Goal: Task Accomplishment & Management: Manage account settings

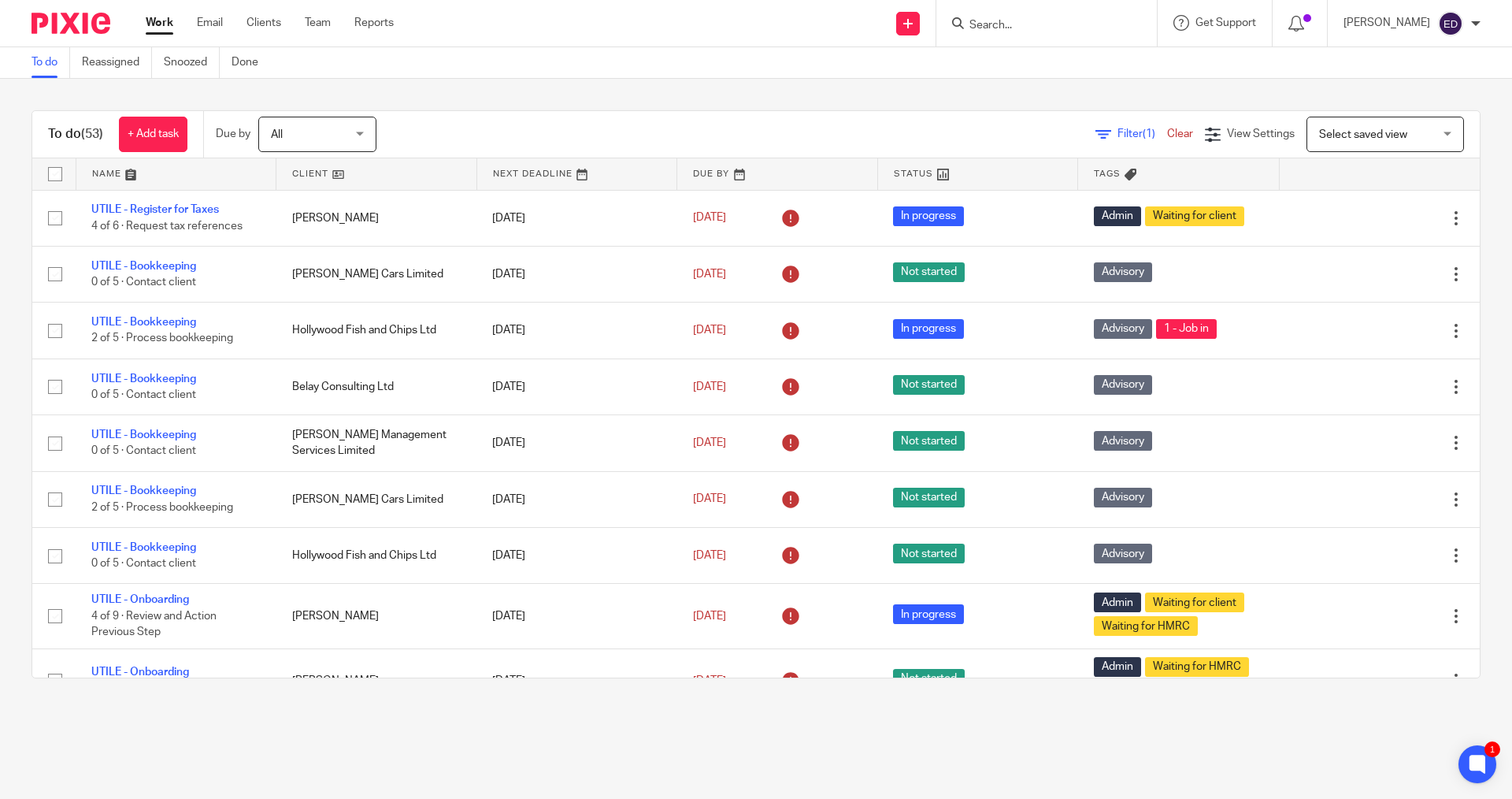
click at [1056, 29] on input "Search" at bounding box center [1039, 25] width 142 height 14
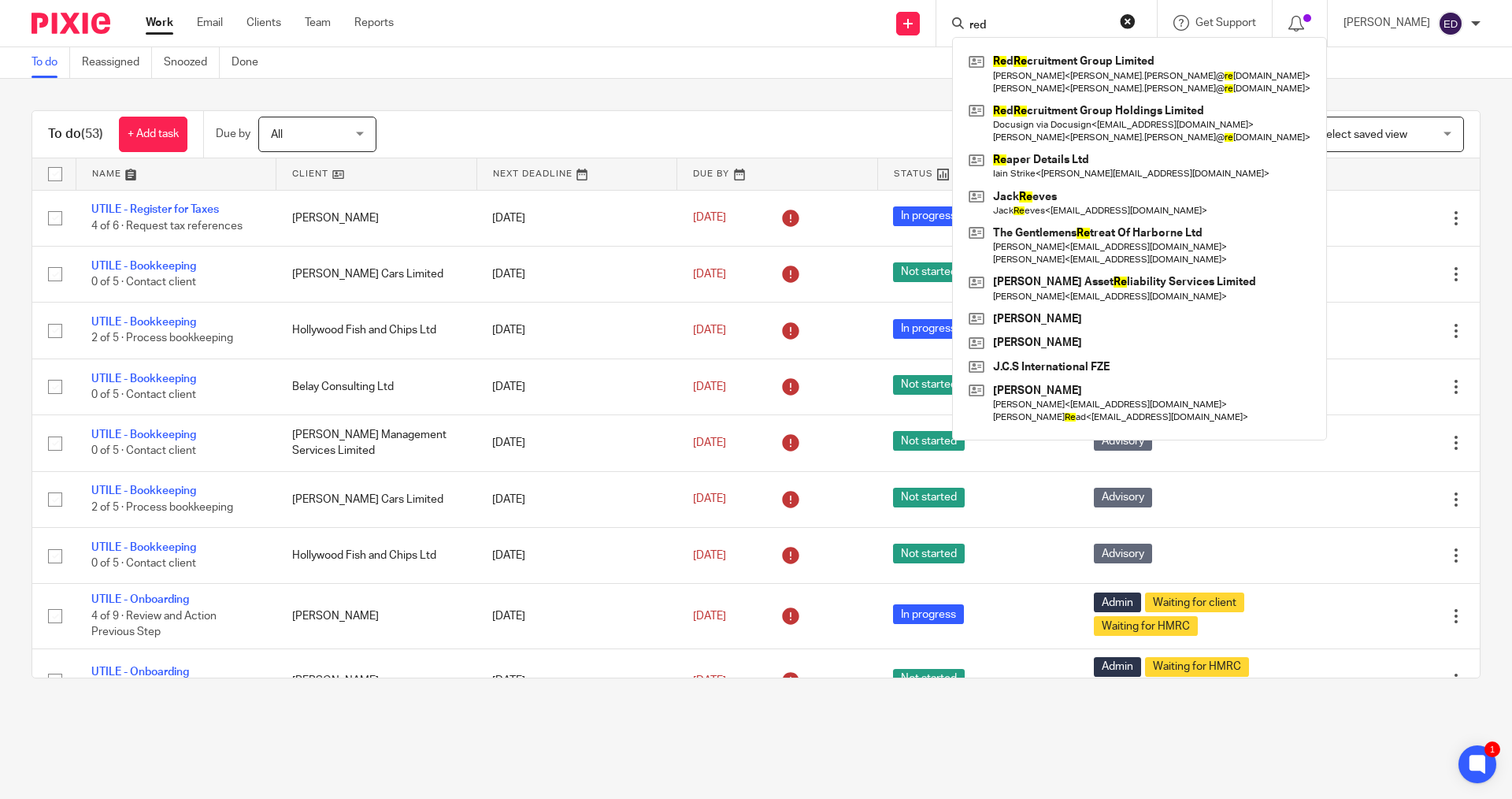
type input "red"
click button "submit" at bounding box center [0, 0] width 0 height 0
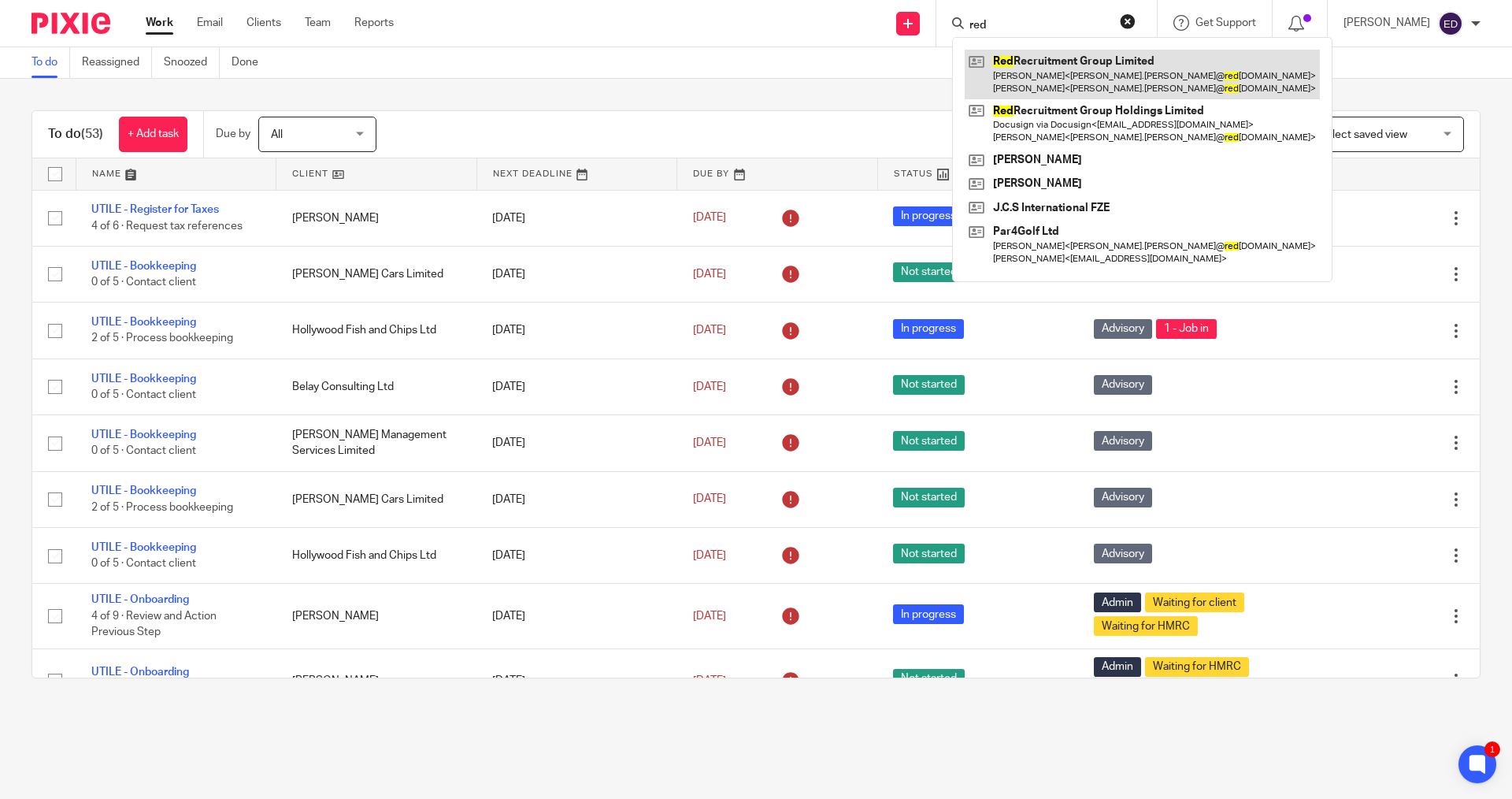
click at [1063, 63] on link at bounding box center [1142, 74] width 355 height 49
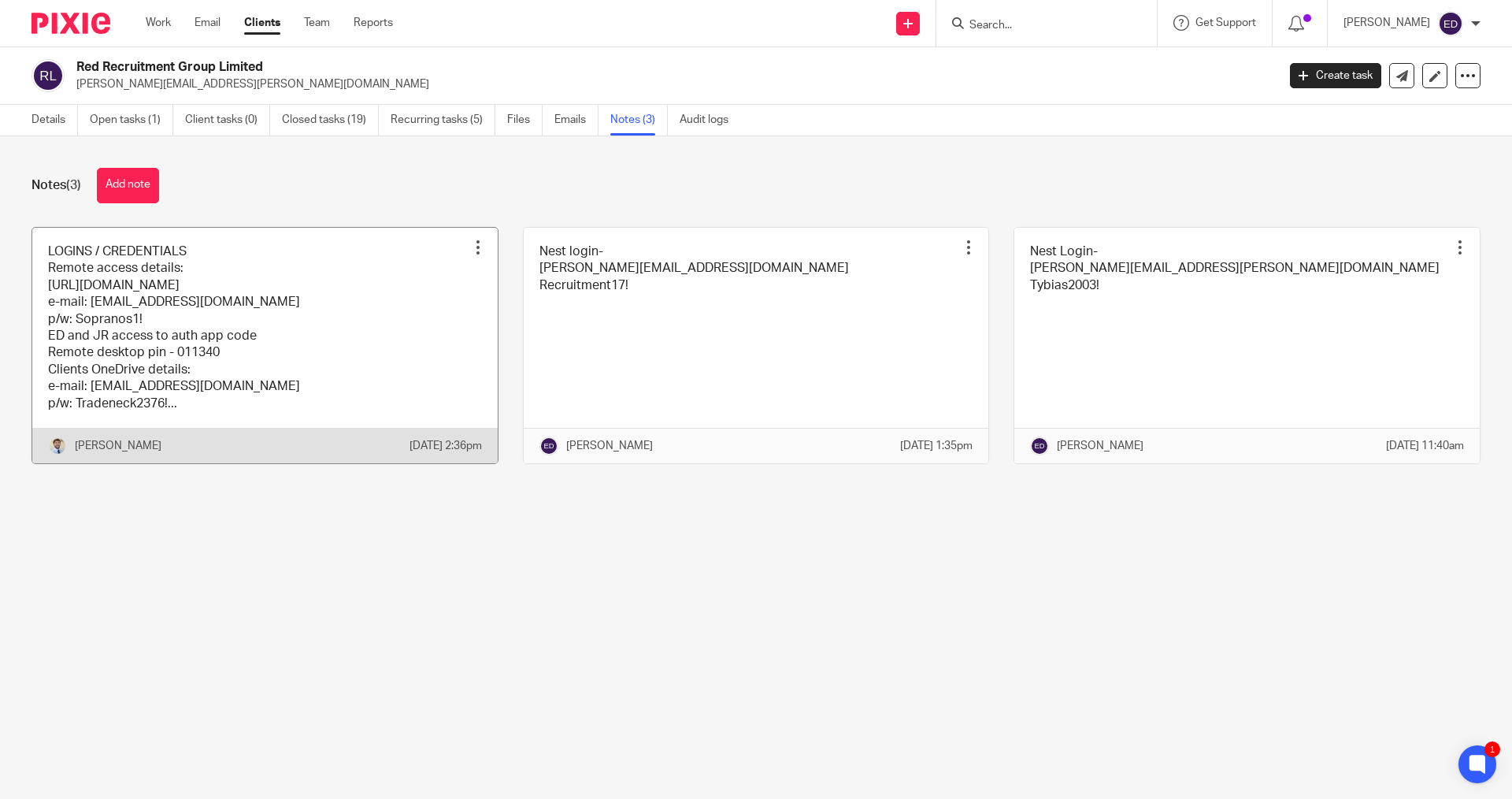
click at [375, 387] on link at bounding box center [265, 345] width 466 height 236
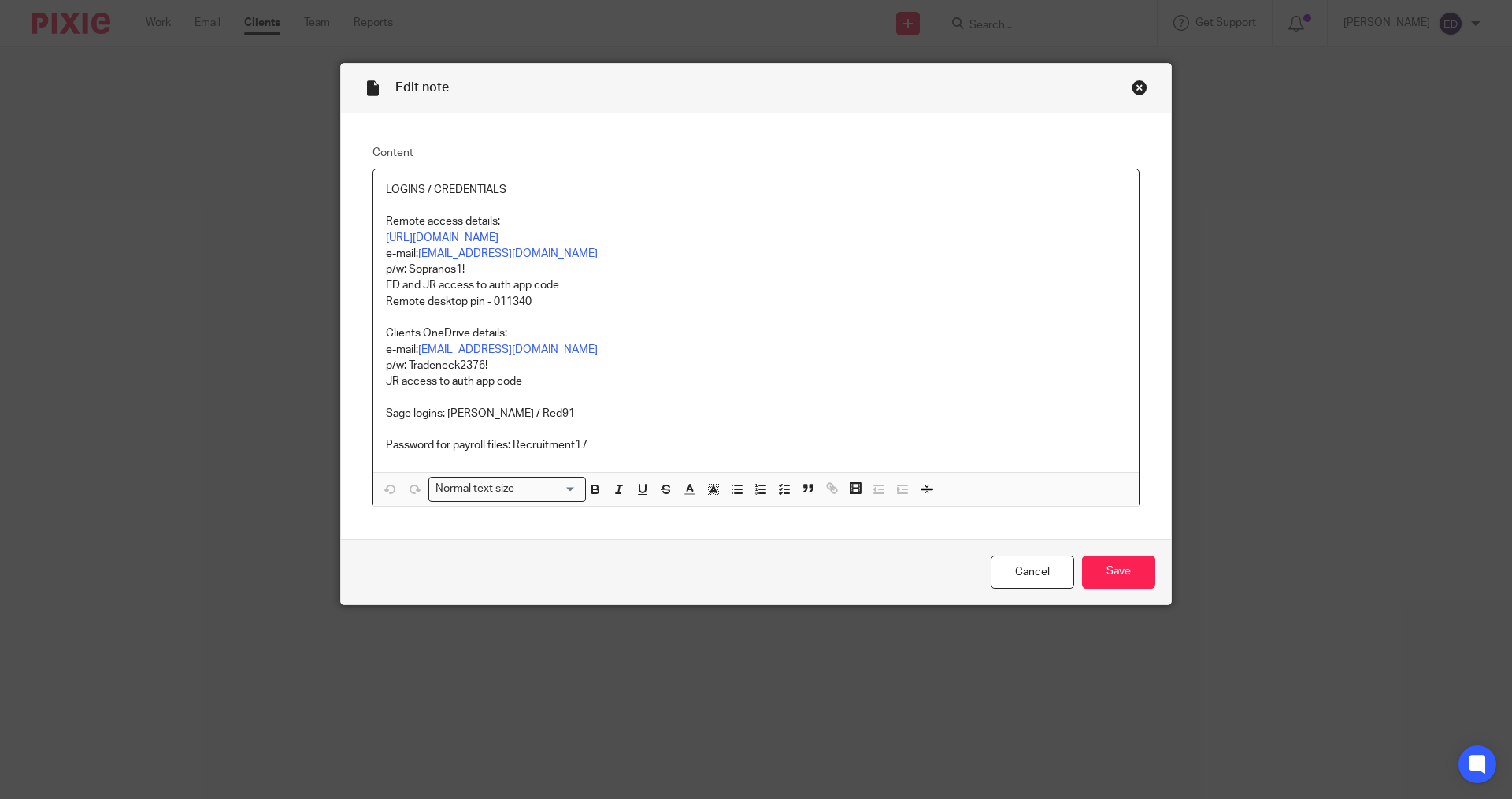
click at [589, 456] on div "LOGINS / CREDENTIALS Remote access details: https://citsltd.rmmservice.eu/eus/#…" at bounding box center [756, 320] width 766 height 304
click at [608, 409] on p "Sage logins: James / Red91" at bounding box center [756, 413] width 740 height 16
click at [483, 396] on p at bounding box center [756, 397] width 740 height 16
click at [510, 420] on p "Sage logins: James / Red91" at bounding box center [756, 413] width 740 height 16
drag, startPoint x: 448, startPoint y: 415, endPoint x: 530, endPoint y: 422, distance: 82.3
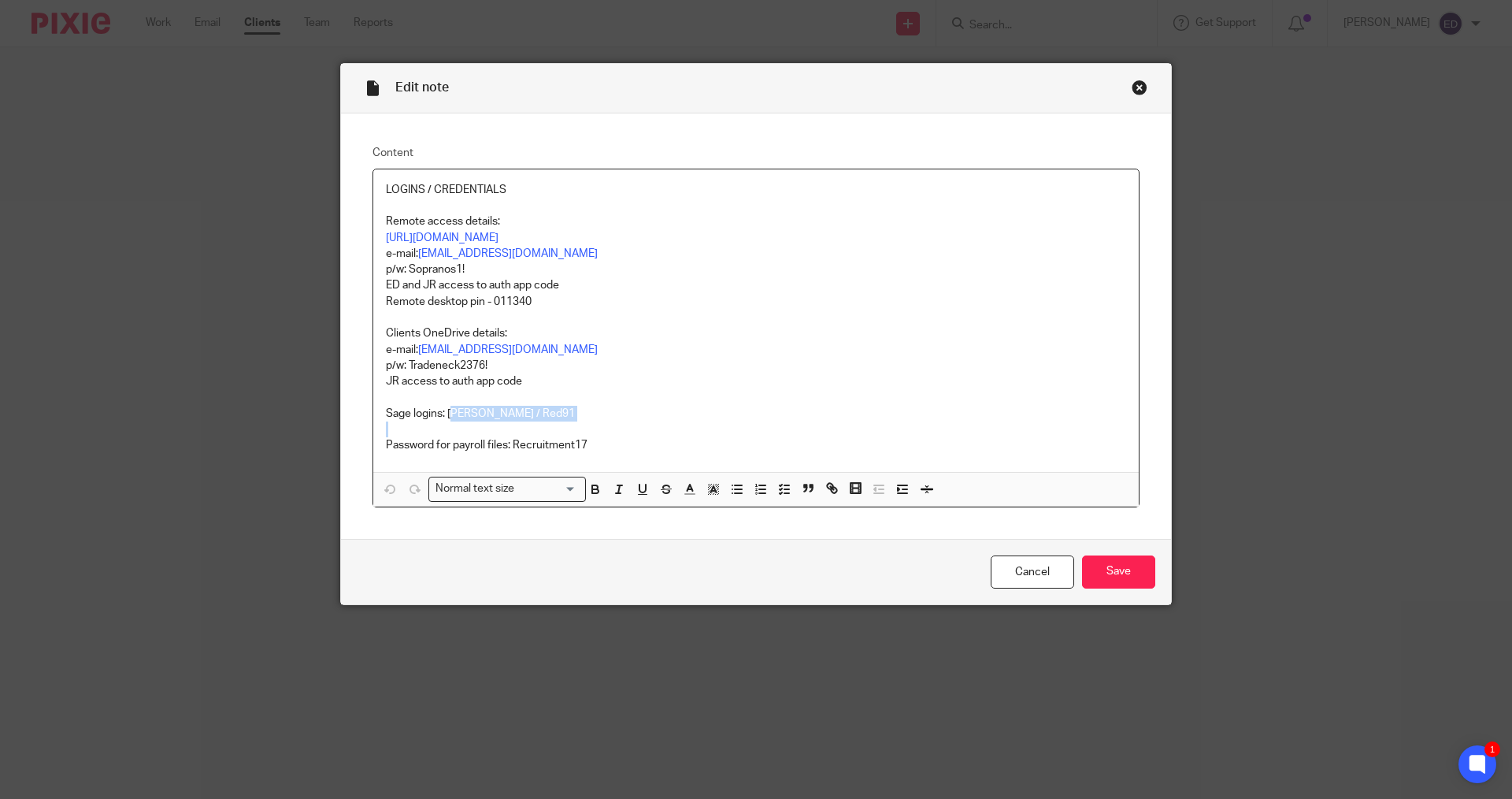
click at [530, 422] on div "LOGINS / CREDENTIALS Remote access details: https://citsltd.rmmservice.eu/eus/#…" at bounding box center [756, 320] width 766 height 304
click at [617, 379] on p "JR access to auth app code" at bounding box center [756, 381] width 740 height 16
drag, startPoint x: 1018, startPoint y: 577, endPoint x: 996, endPoint y: 577, distance: 22.0
click at [1019, 578] on link "Cancel" at bounding box center [1032, 572] width 84 height 34
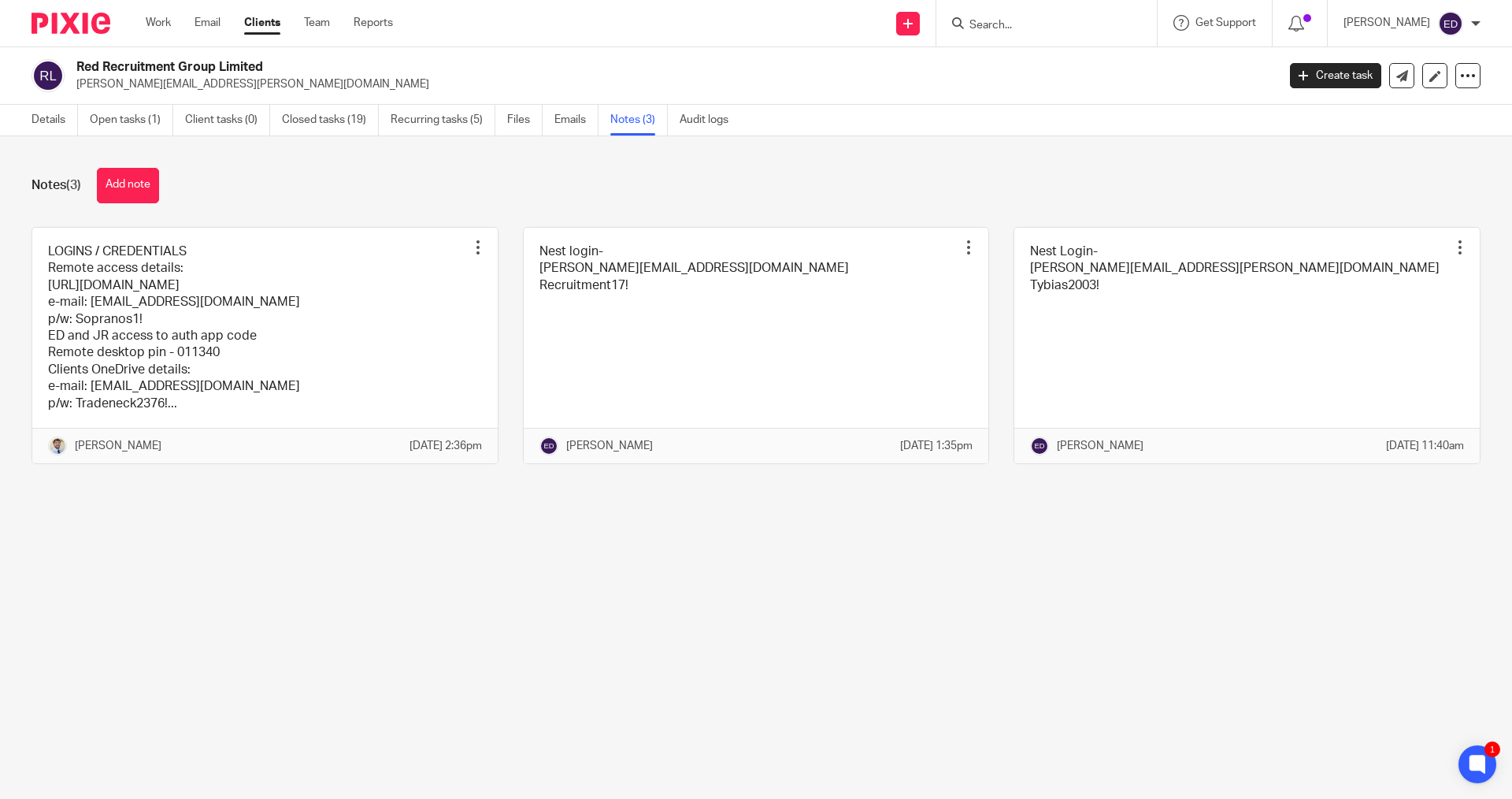
click at [1021, 14] on form at bounding box center [1051, 23] width 167 height 19
click at [1042, 22] on input "Search" at bounding box center [1039, 25] width 142 height 14
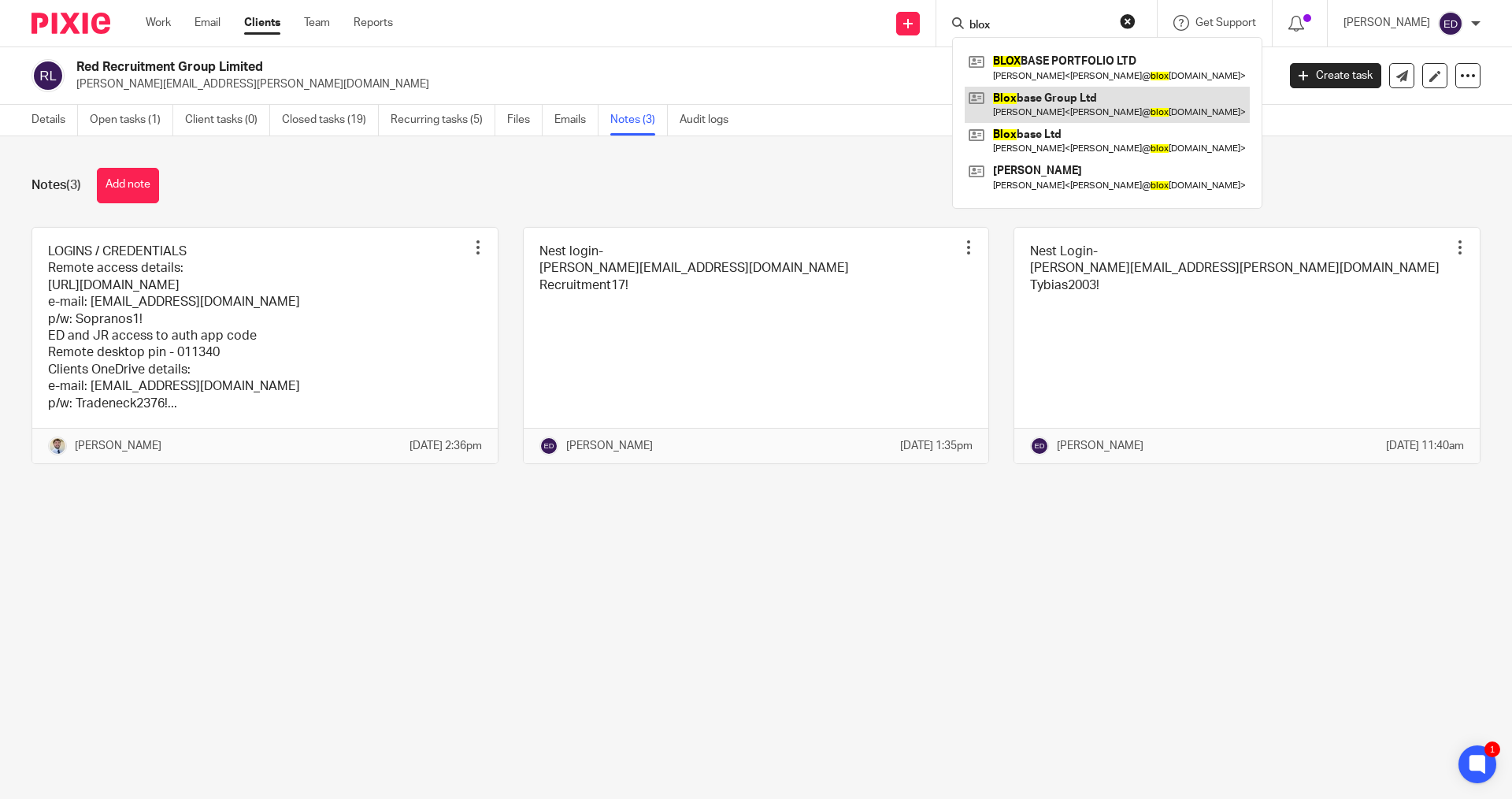
type input "blox"
click at [1052, 90] on link at bounding box center [1106, 104] width 285 height 36
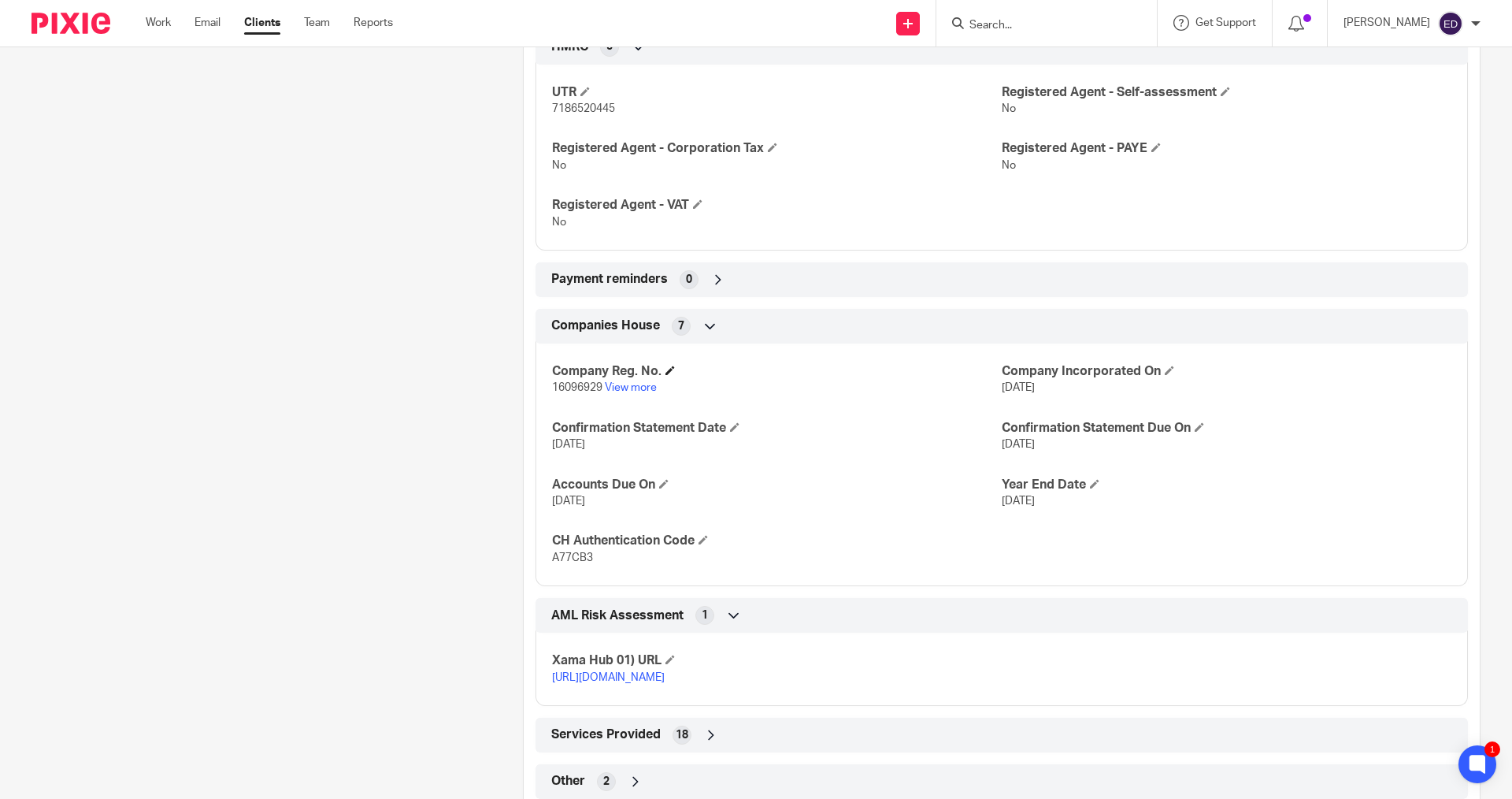
scroll to position [551, 0]
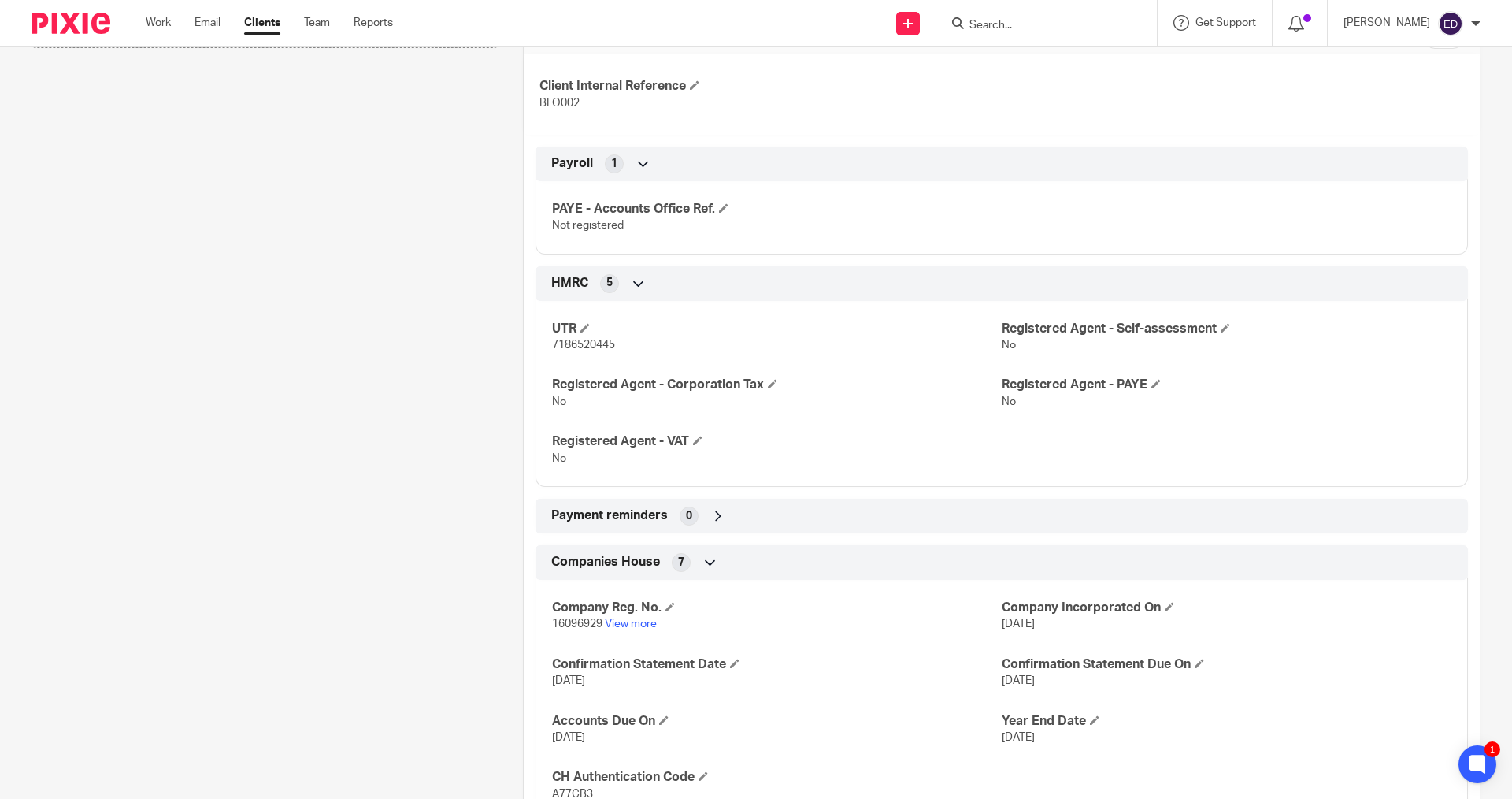
click at [1012, 30] on input "Search" at bounding box center [1039, 25] width 142 height 14
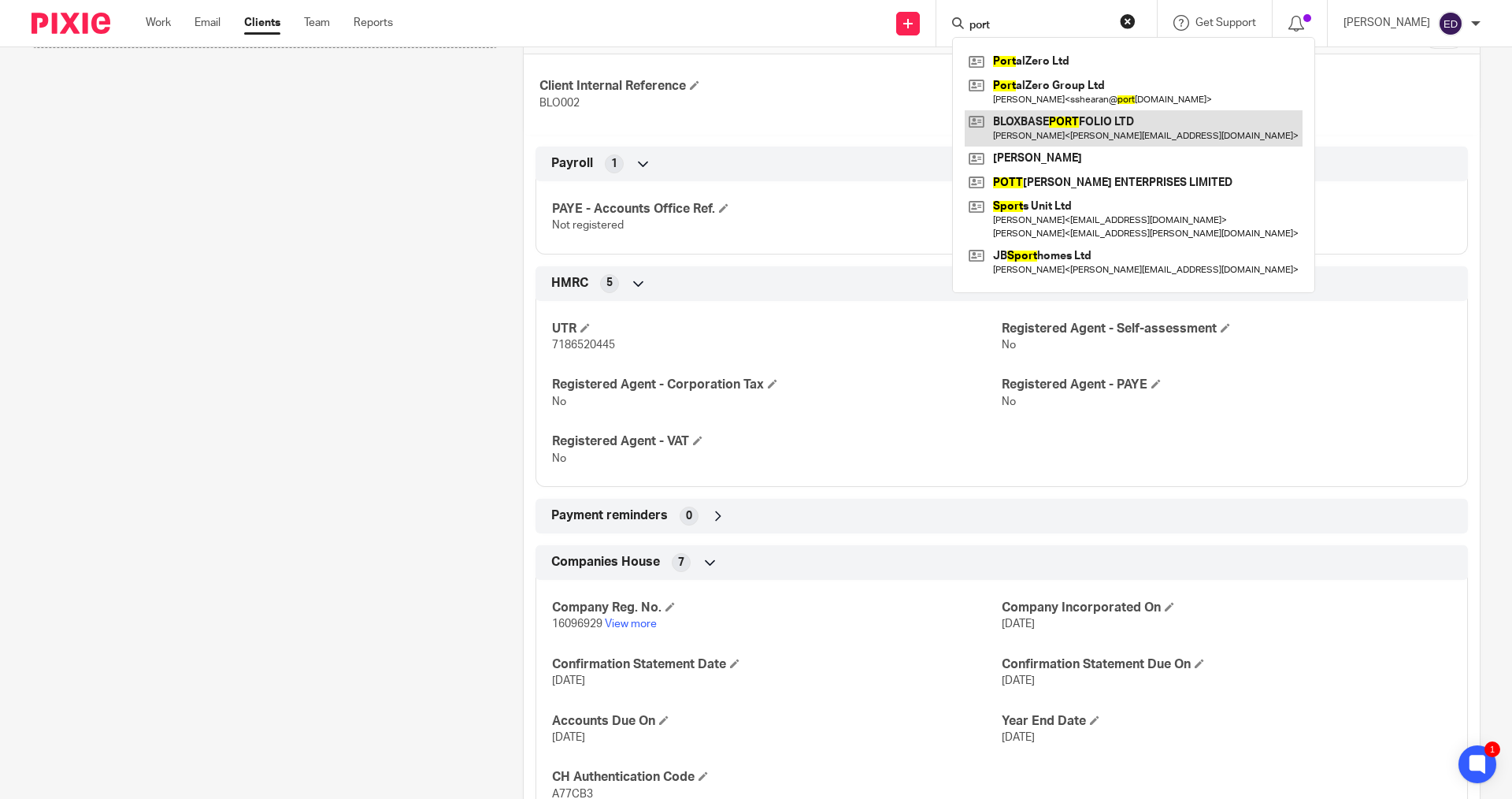
type input "port"
click at [1094, 111] on link at bounding box center [1133, 128] width 338 height 36
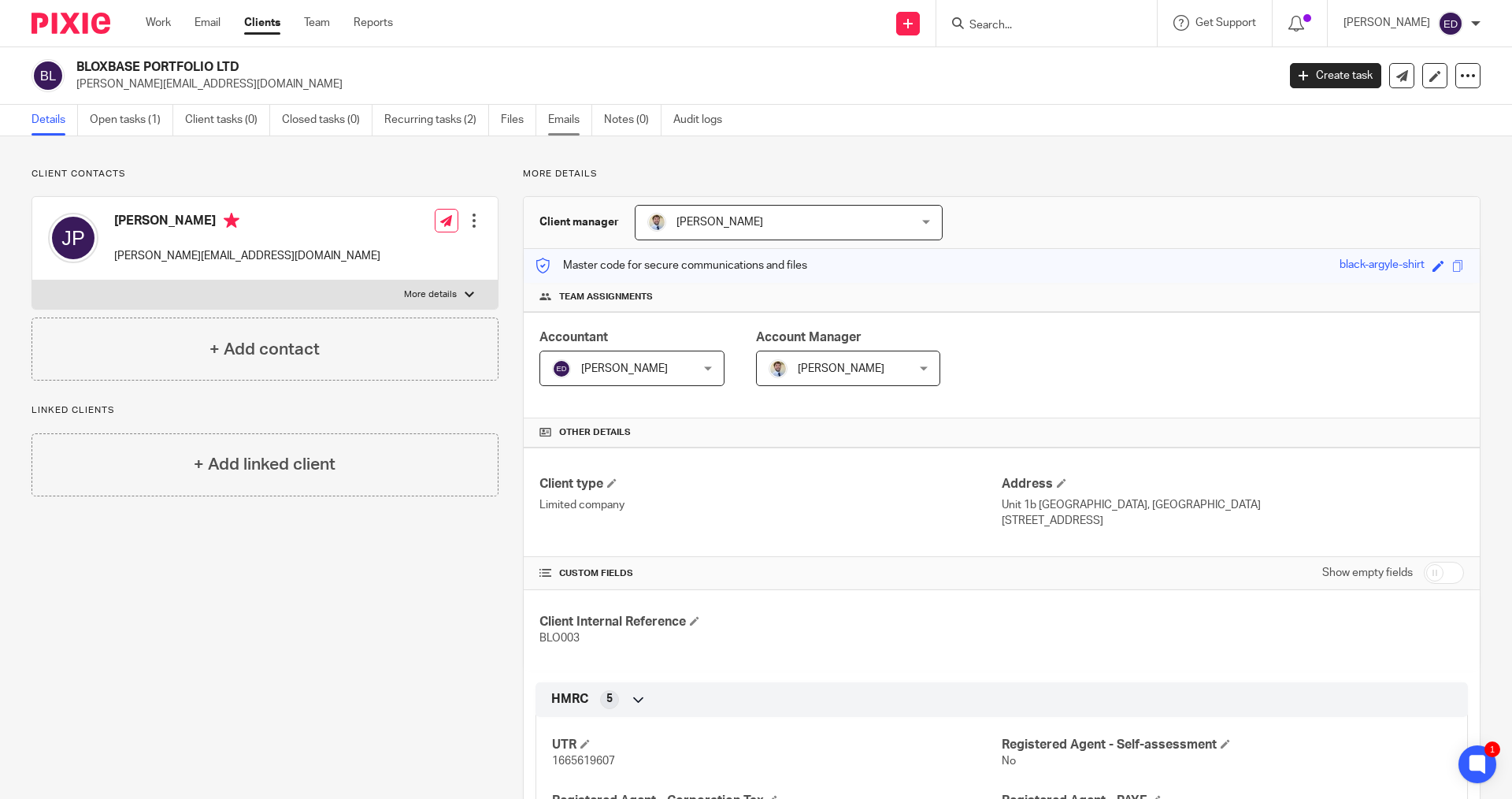
click at [570, 116] on link "Emails" at bounding box center [570, 120] width 44 height 30
click at [520, 121] on link "Files" at bounding box center [519, 120] width 35 height 30
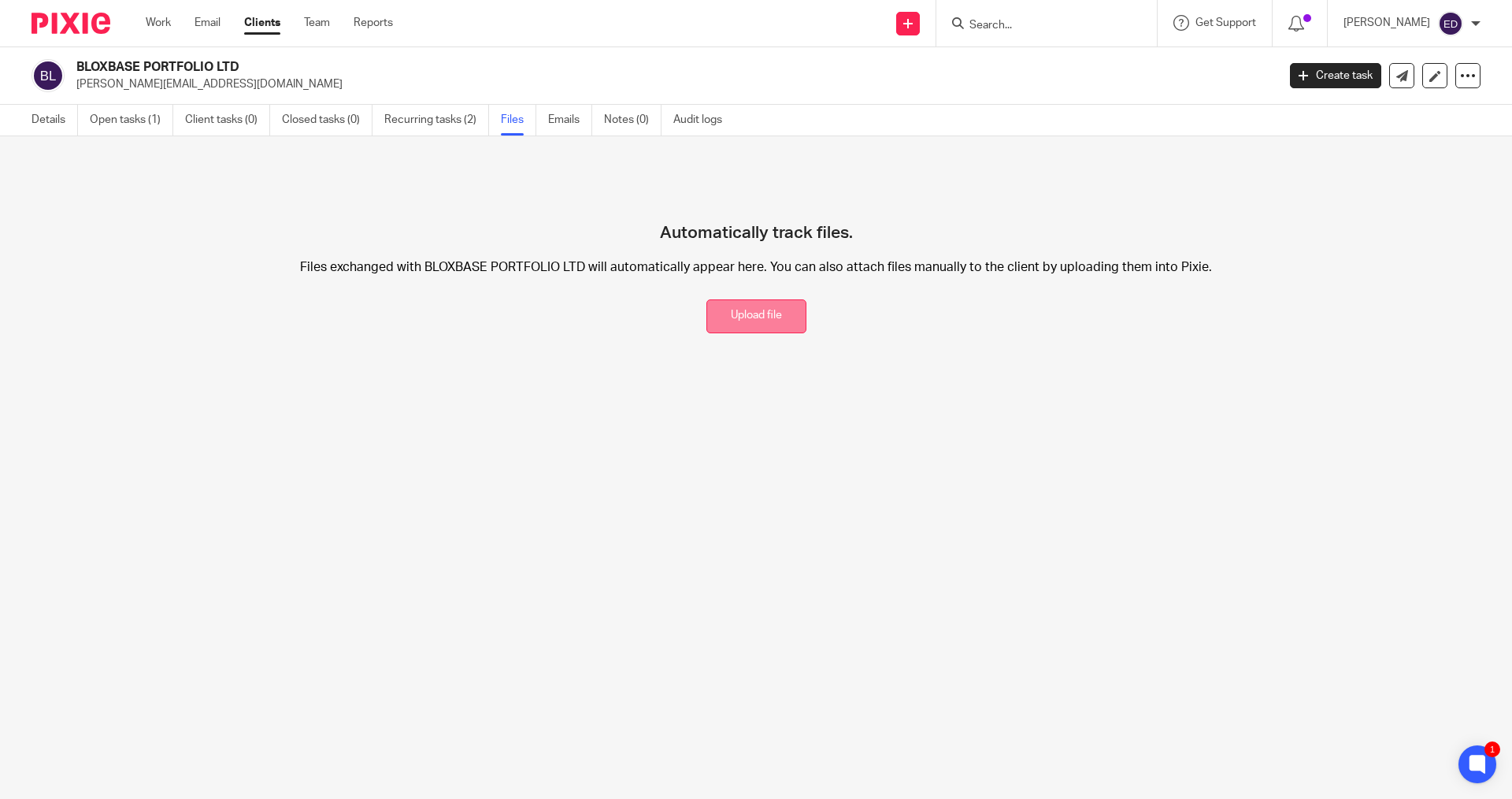
click at [746, 312] on button "Upload file" at bounding box center [756, 316] width 100 height 34
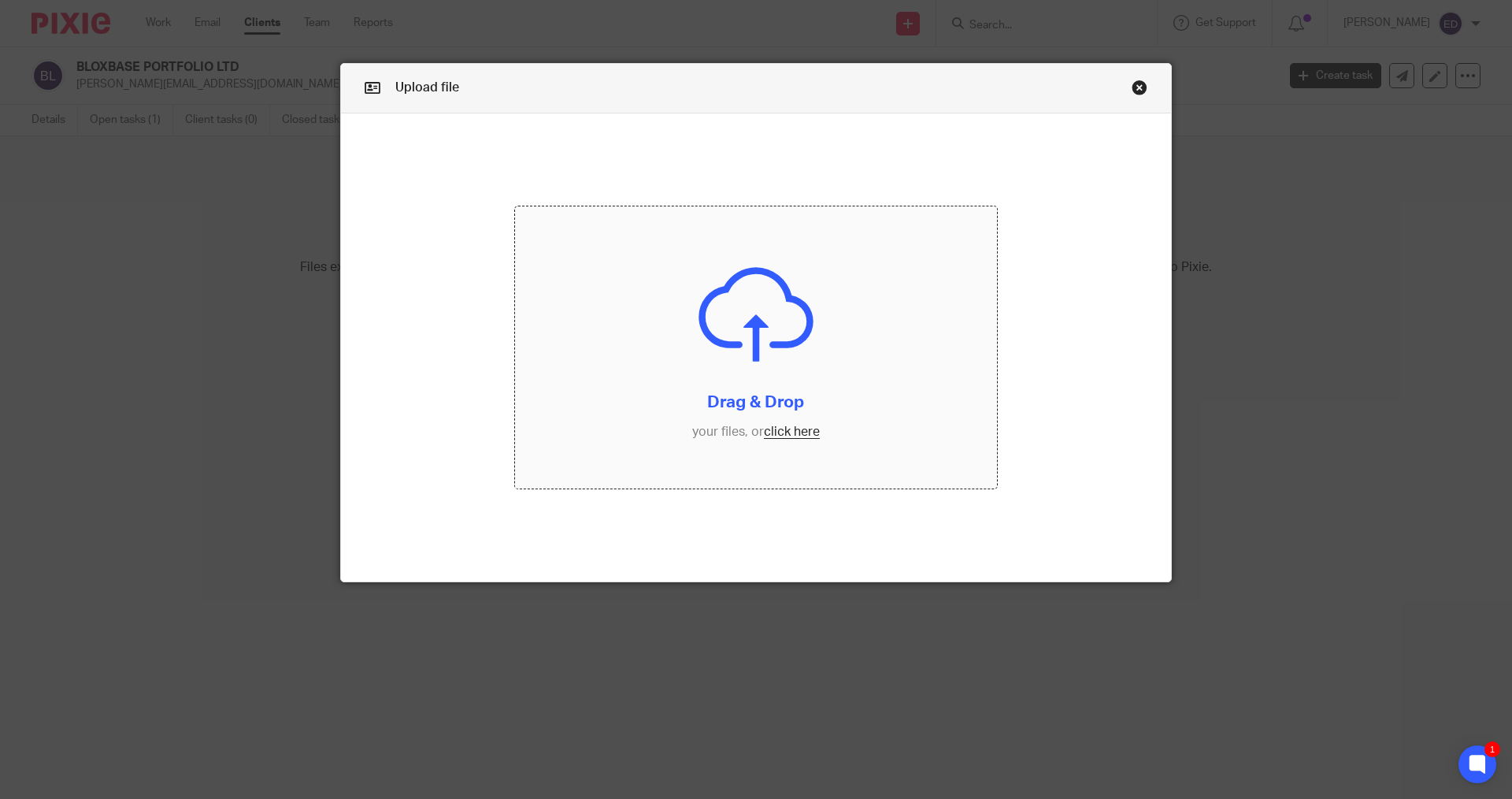
click at [755, 455] on input "file" at bounding box center [756, 348] width 483 height 282
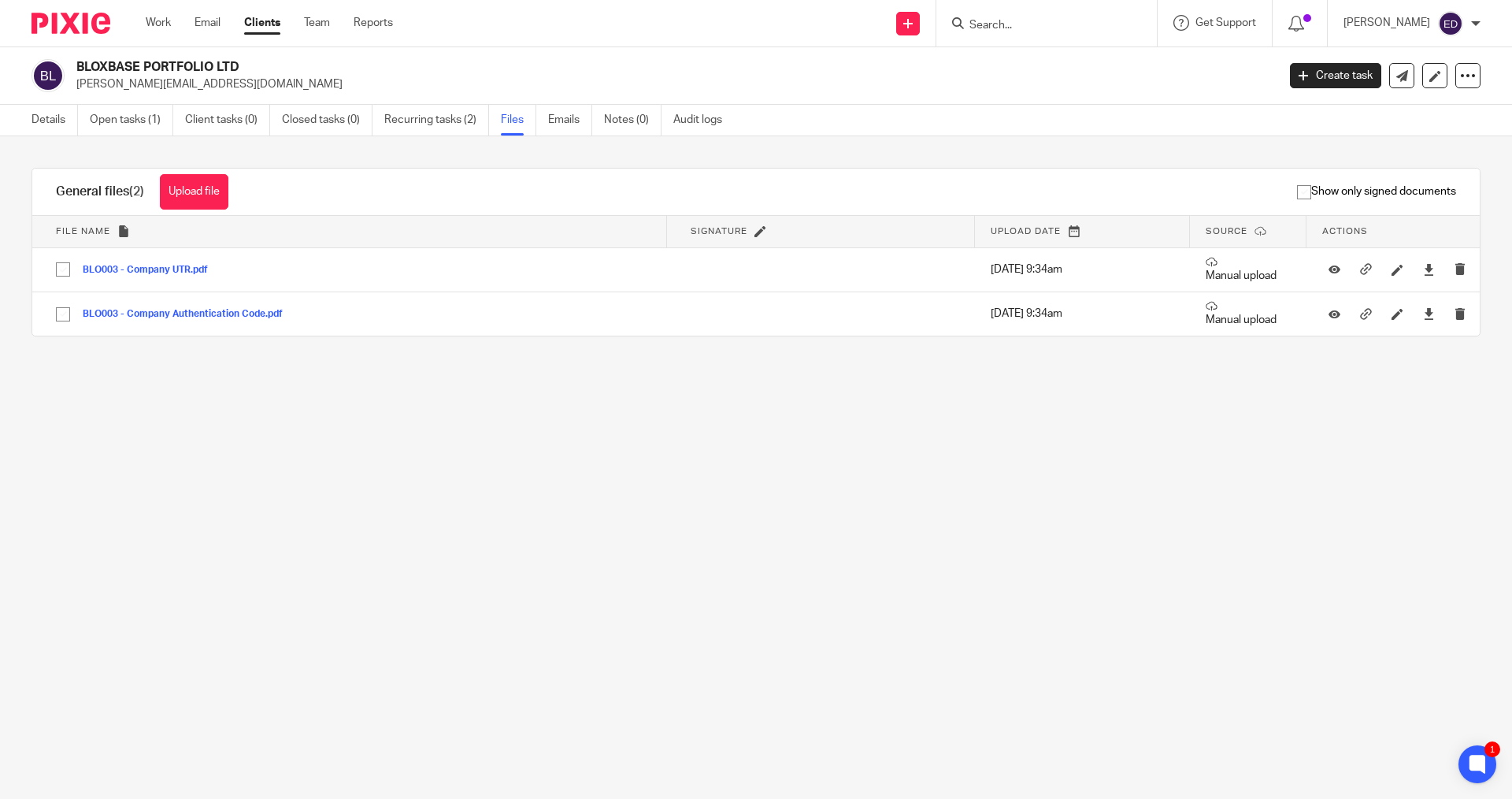
click at [1037, 14] on form at bounding box center [1051, 23] width 167 height 19
click at [1034, 27] on input "Search" at bounding box center [1039, 25] width 142 height 14
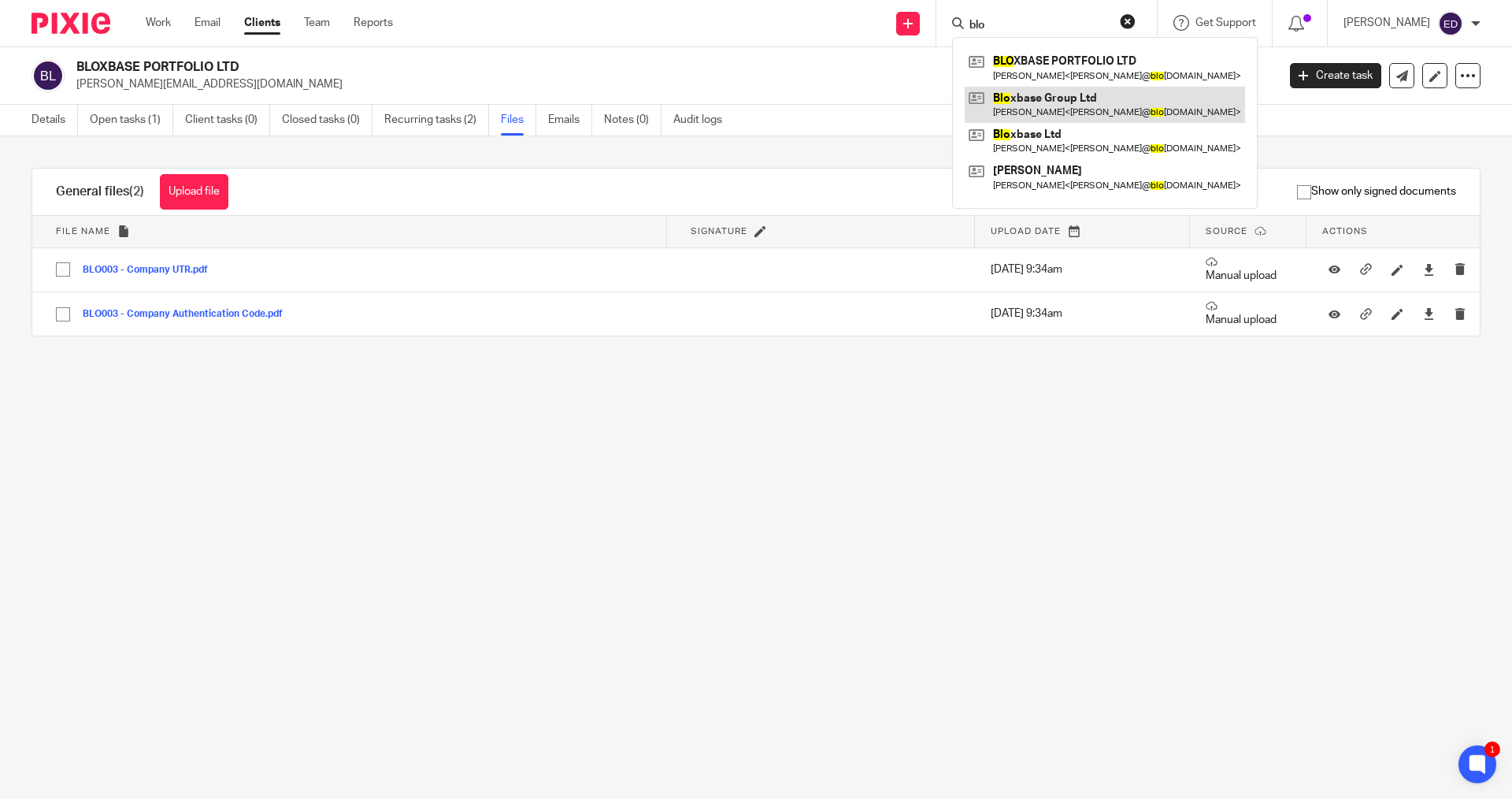
type input "blo"
click at [1025, 101] on link at bounding box center [1105, 104] width 281 height 36
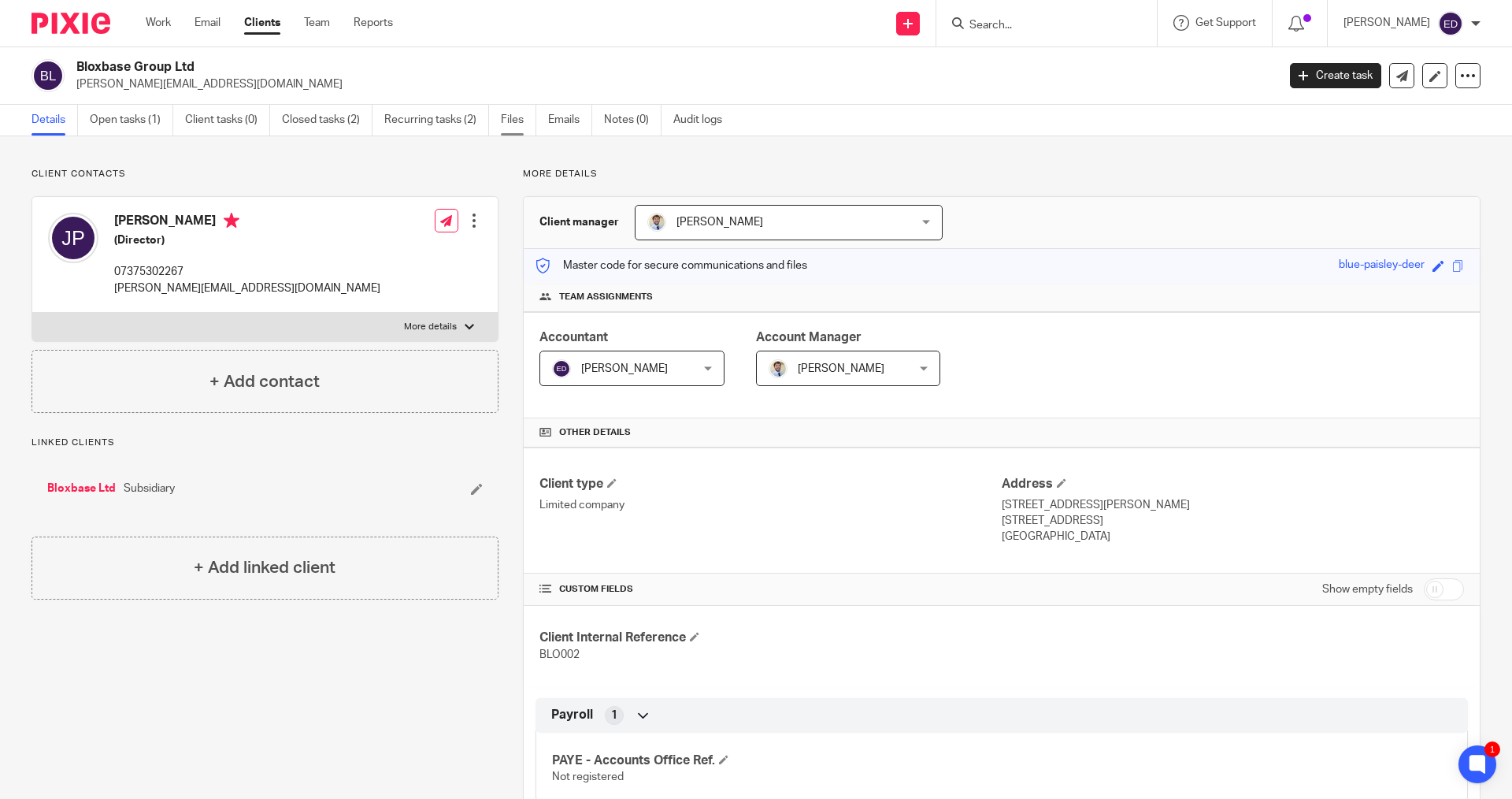
click at [525, 121] on link "Files" at bounding box center [519, 120] width 35 height 30
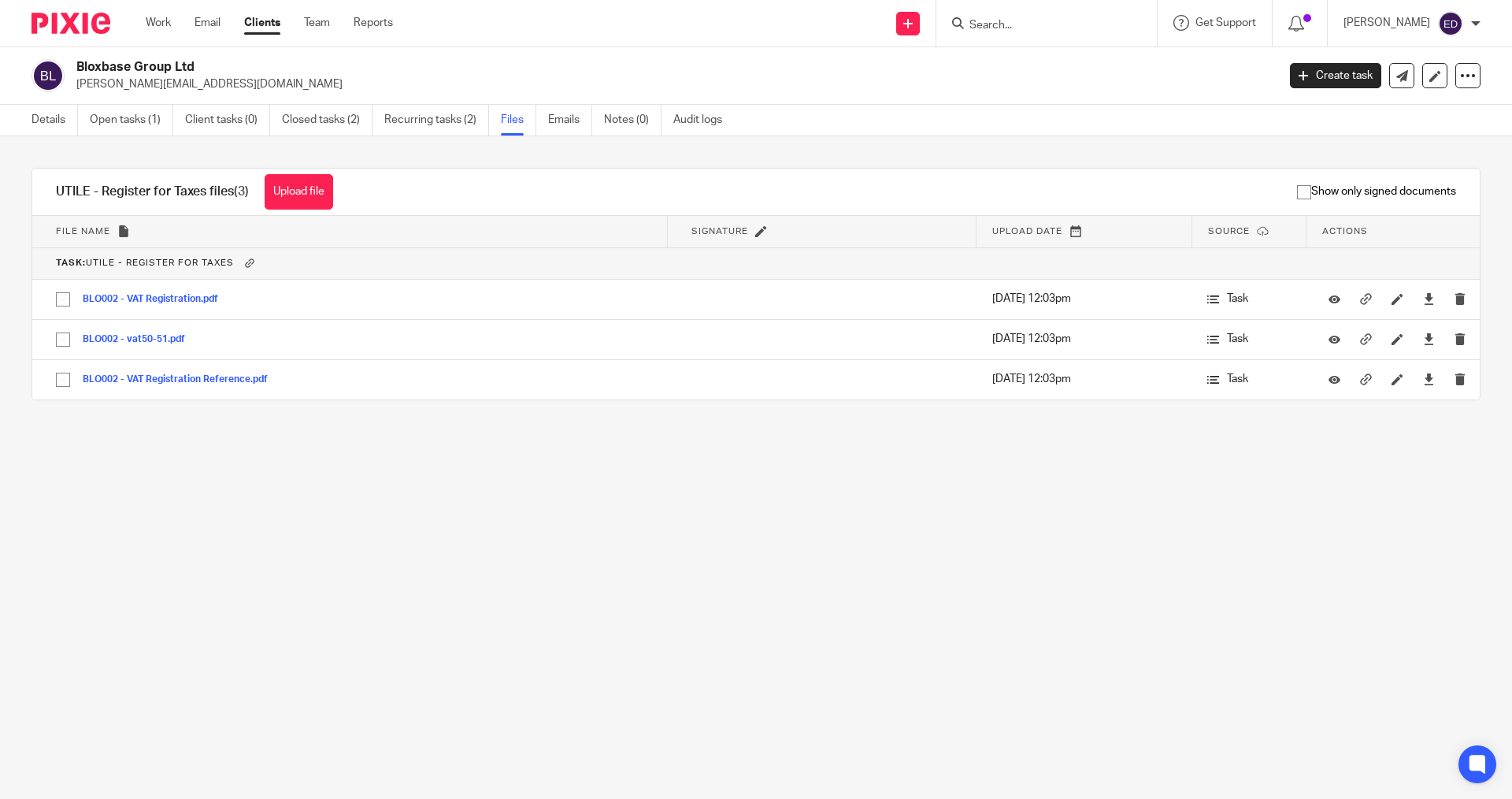
click at [313, 216] on th "File name" at bounding box center [350, 231] width 636 height 31
click at [316, 200] on button "Upload file" at bounding box center [298, 192] width 68 height 36
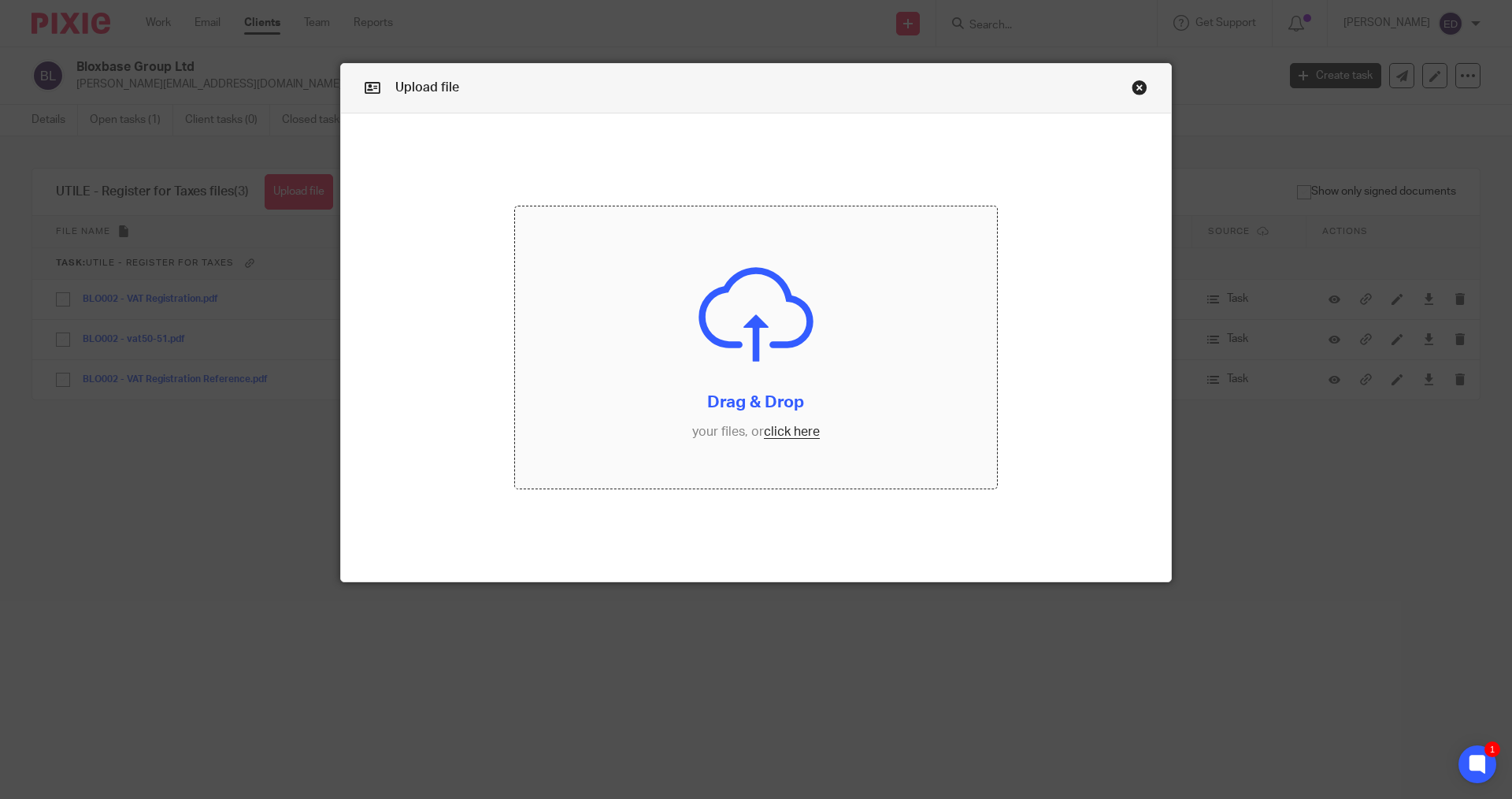
click at [793, 346] on input "file" at bounding box center [756, 348] width 483 height 282
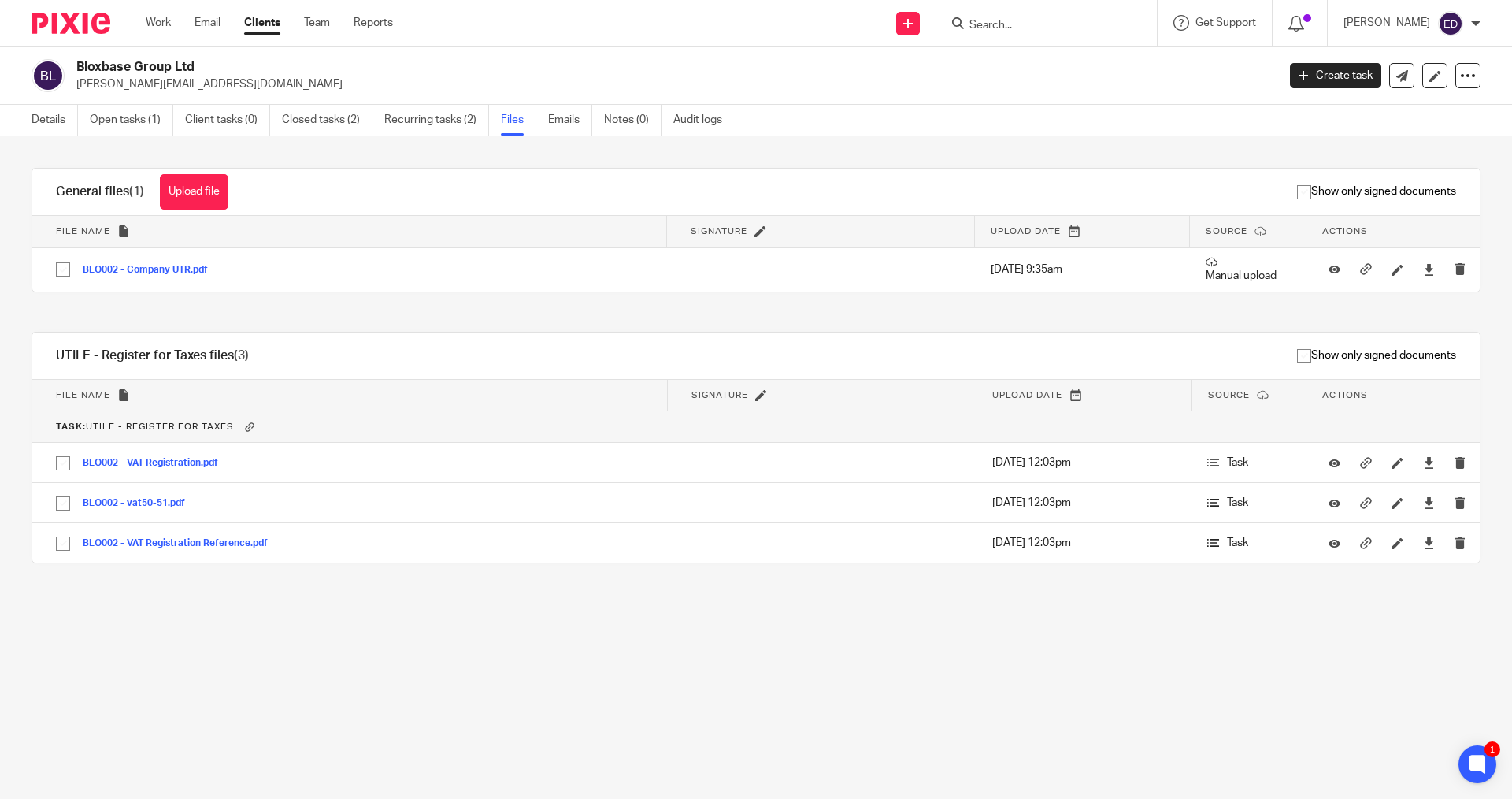
click at [1029, 27] on input "Search" at bounding box center [1039, 25] width 142 height 14
type input "innvo"
click at [1049, 66] on link at bounding box center [1062, 62] width 195 height 24
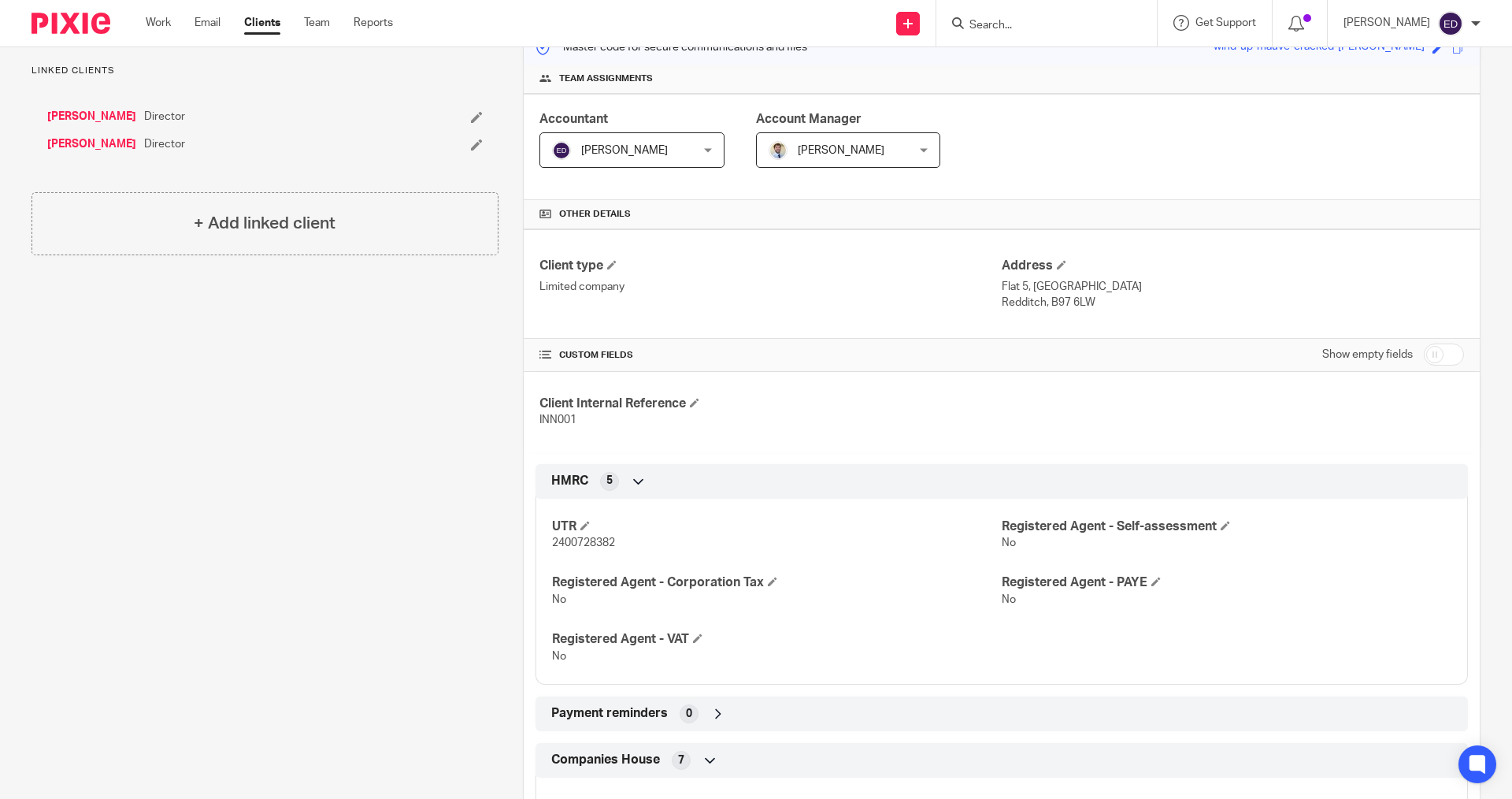
scroll to position [665, 0]
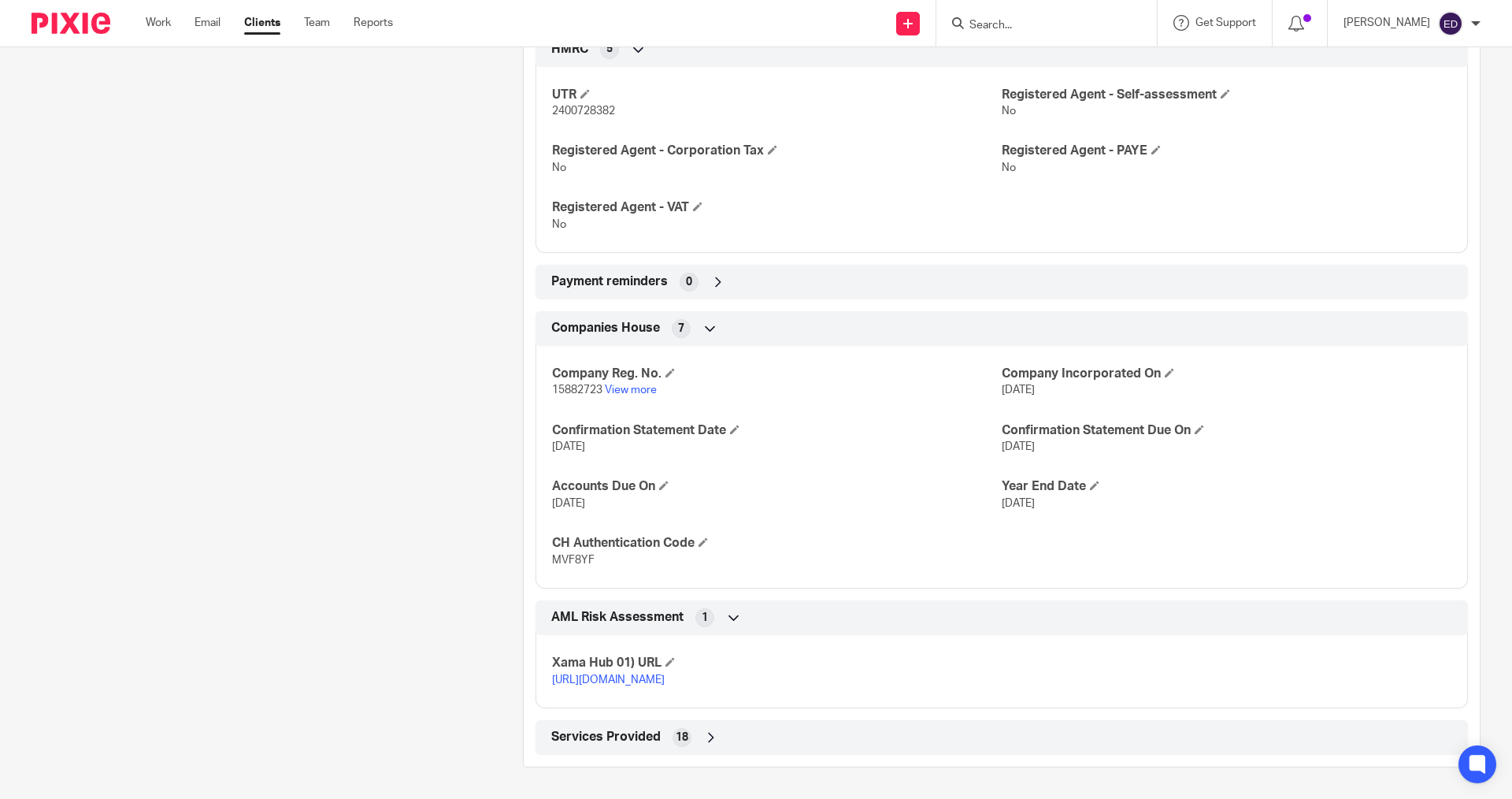
click at [677, 742] on span "18" at bounding box center [681, 737] width 13 height 16
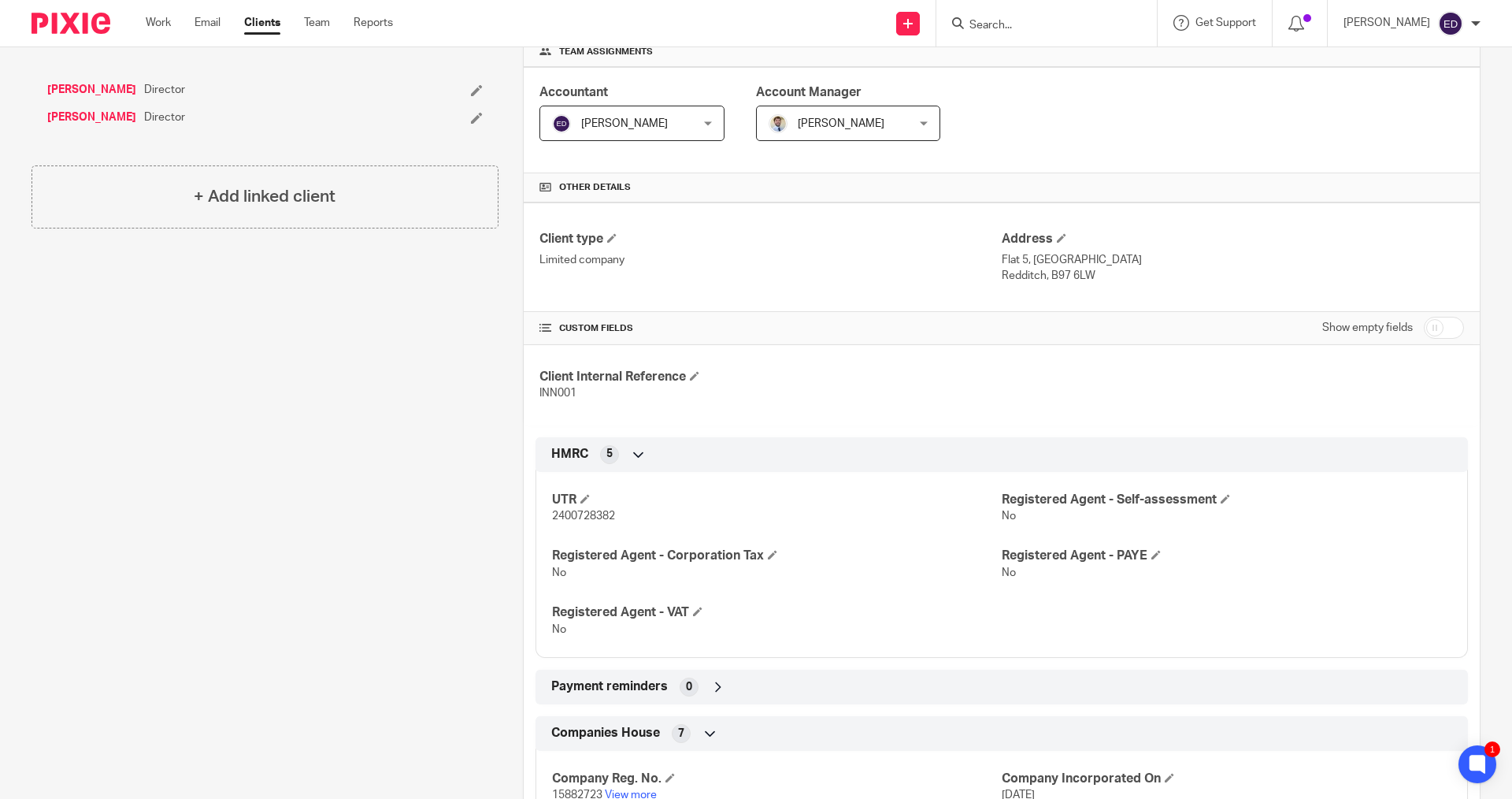
scroll to position [0, 0]
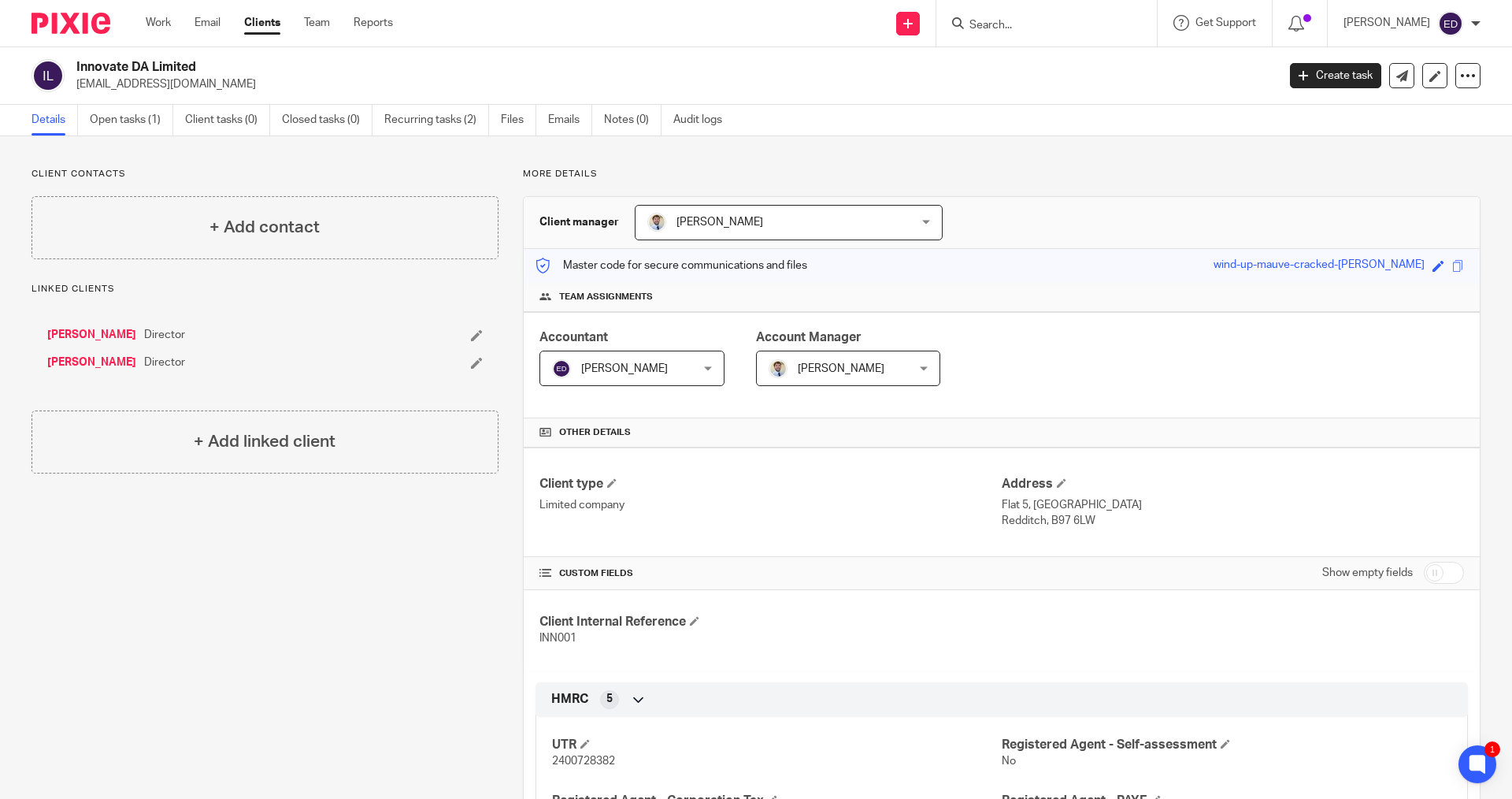
click at [106, 330] on link "[PERSON_NAME]" at bounding box center [91, 335] width 89 height 16
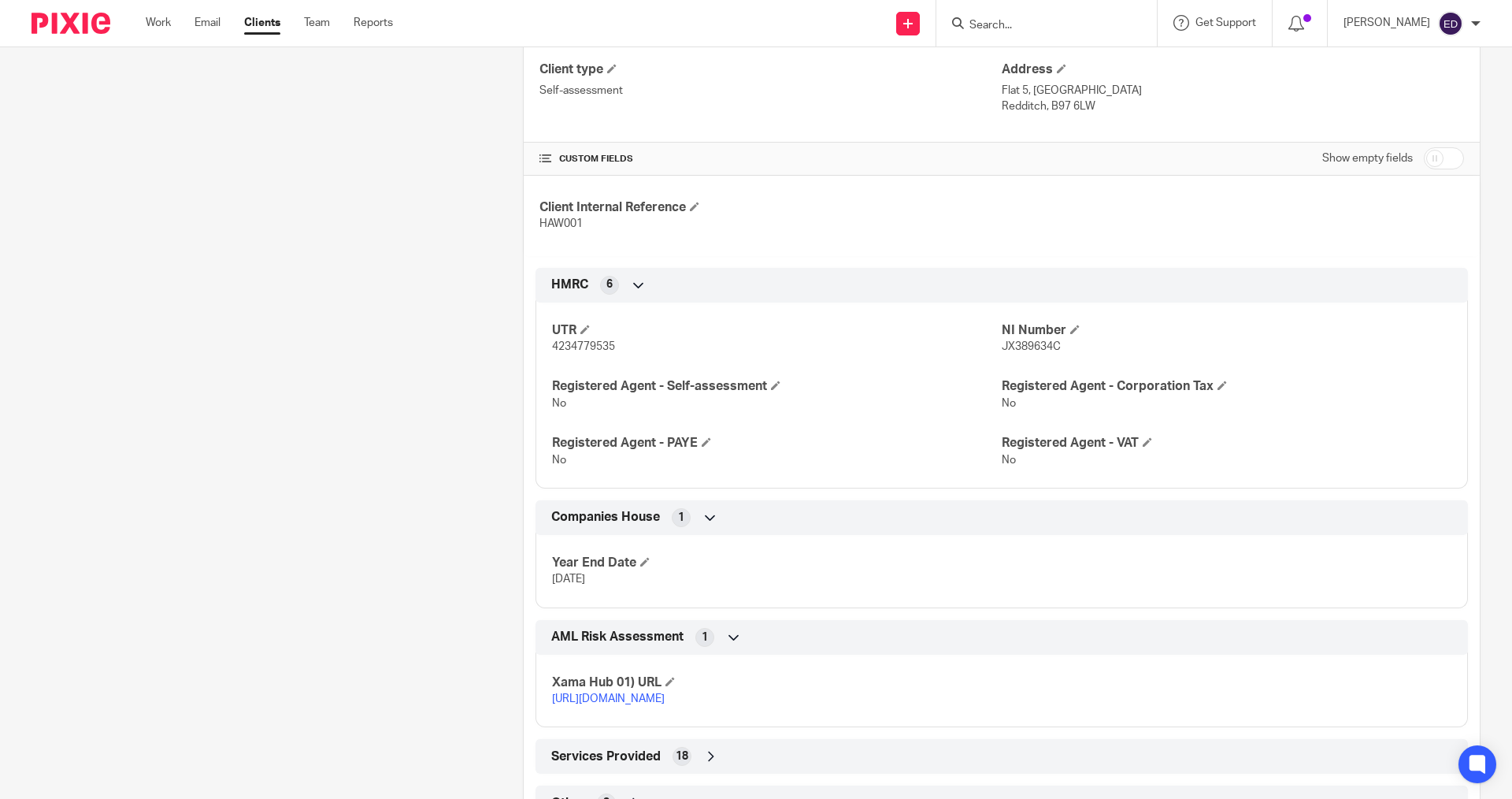
scroll to position [496, 0]
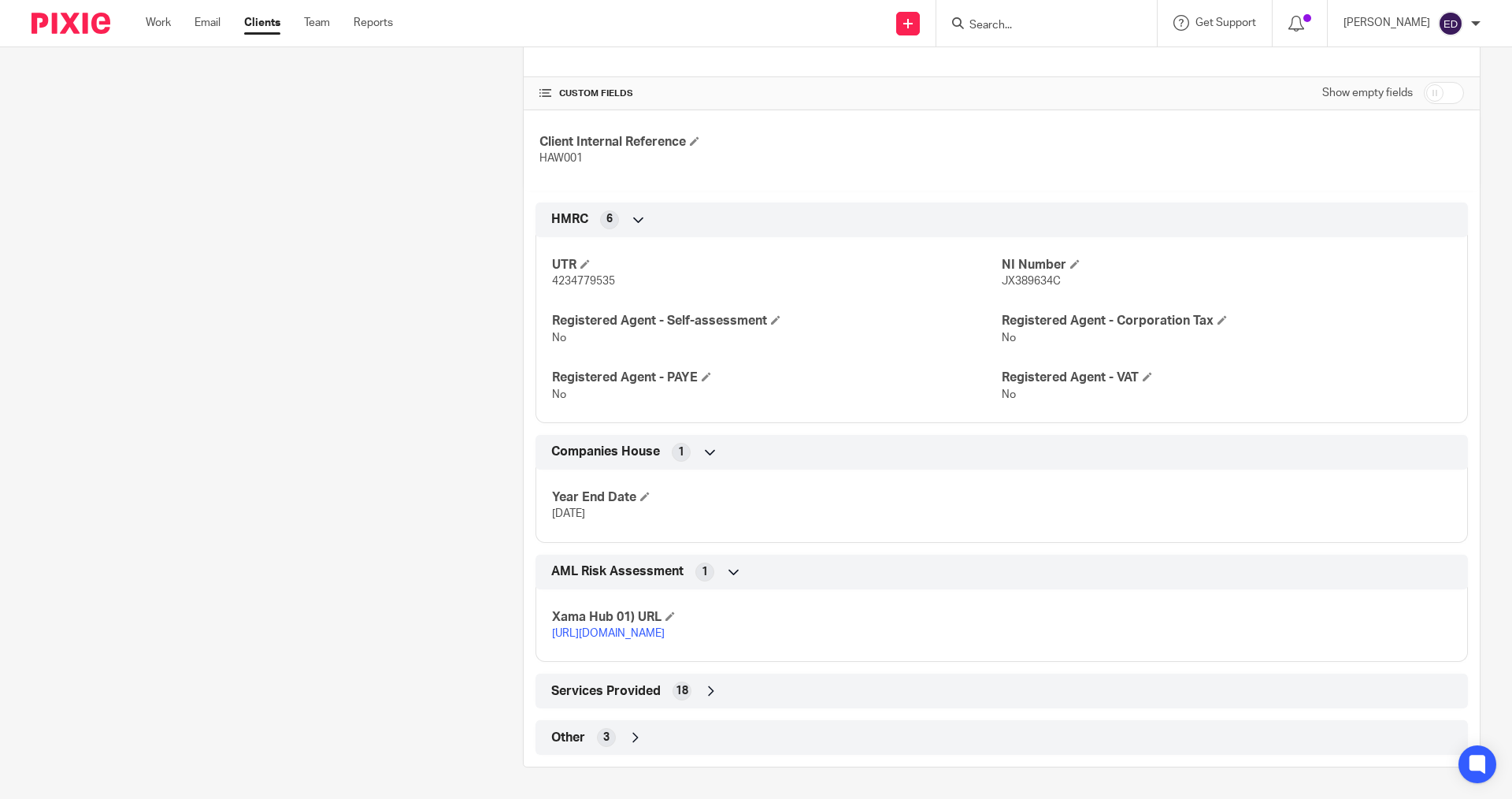
click at [631, 738] on icon at bounding box center [636, 737] width 16 height 16
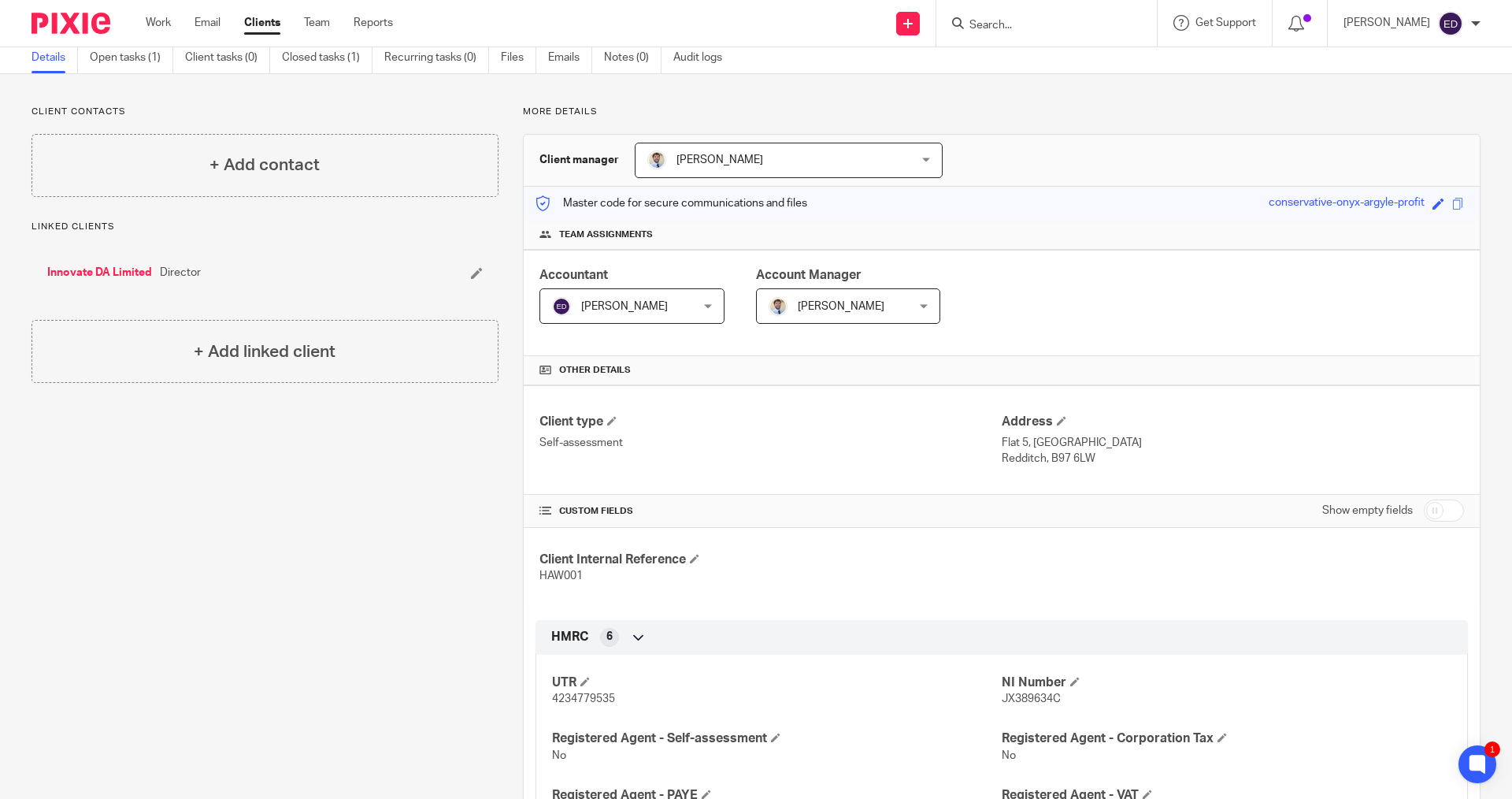
scroll to position [0, 0]
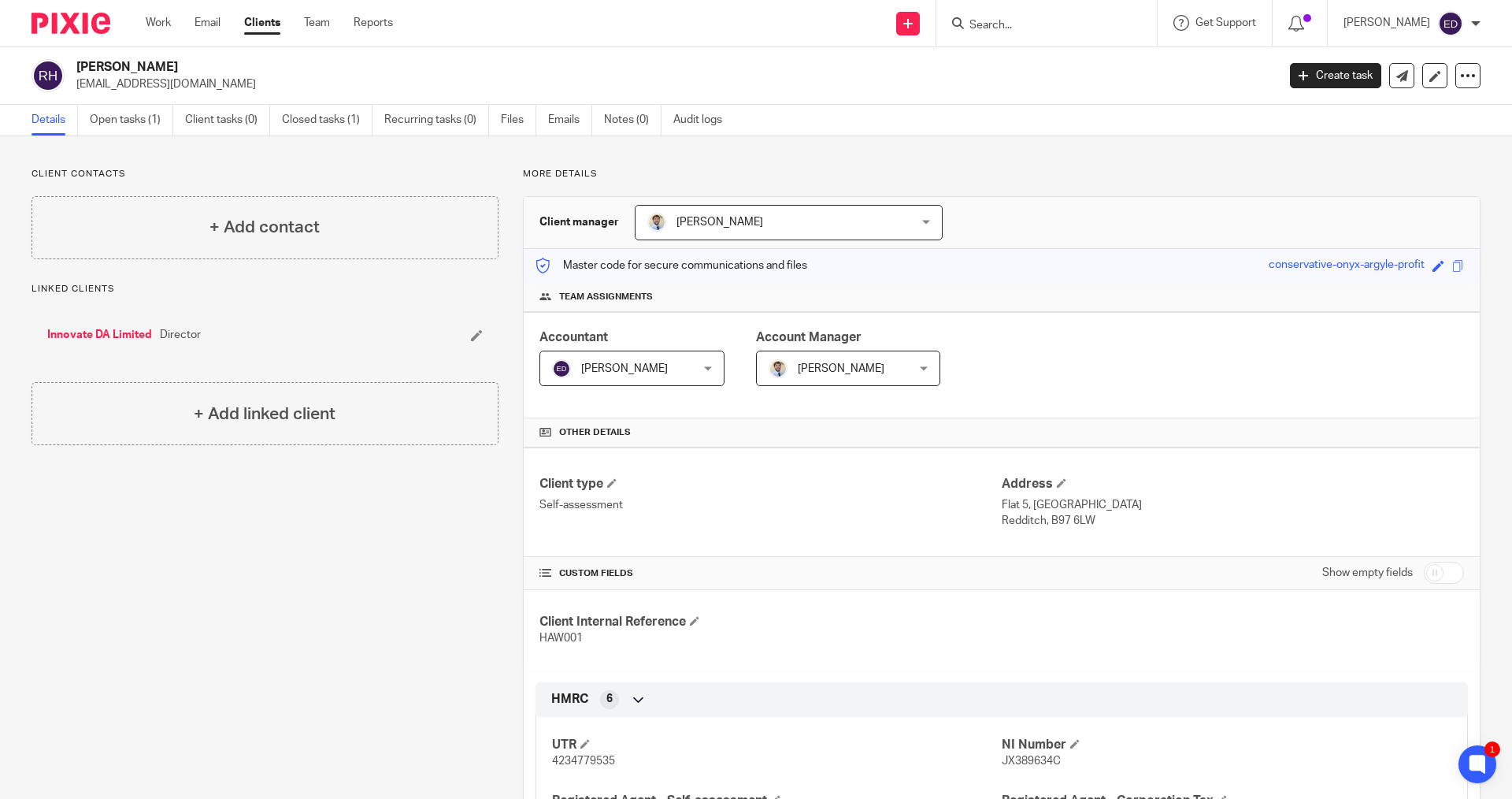
click at [117, 331] on link "Innovate DA Limited" at bounding box center [100, 335] width 105 height 16
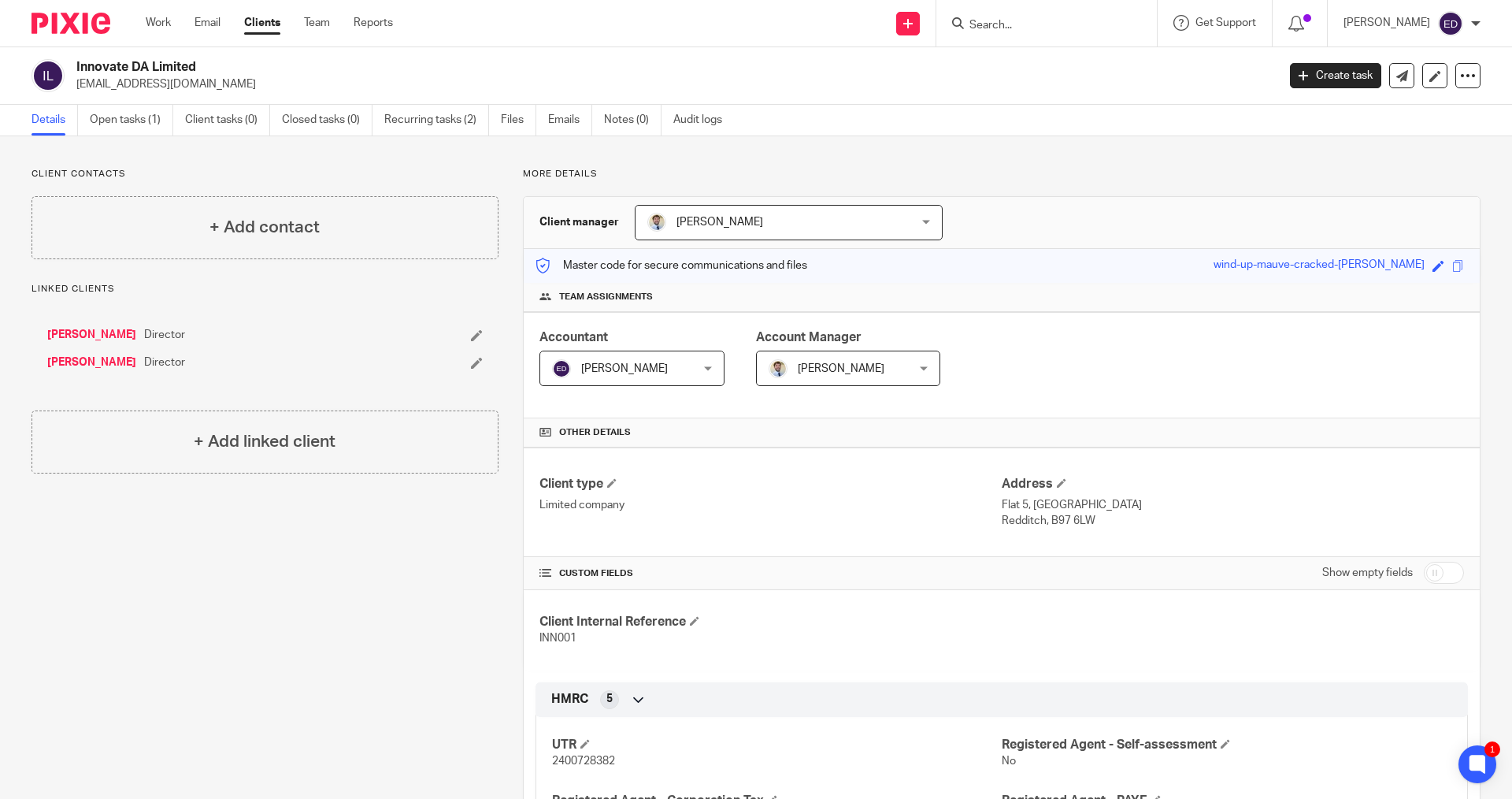
click at [1031, 33] on form at bounding box center [1051, 23] width 167 height 19
click at [1045, 19] on input "Search" at bounding box center [1039, 25] width 142 height 14
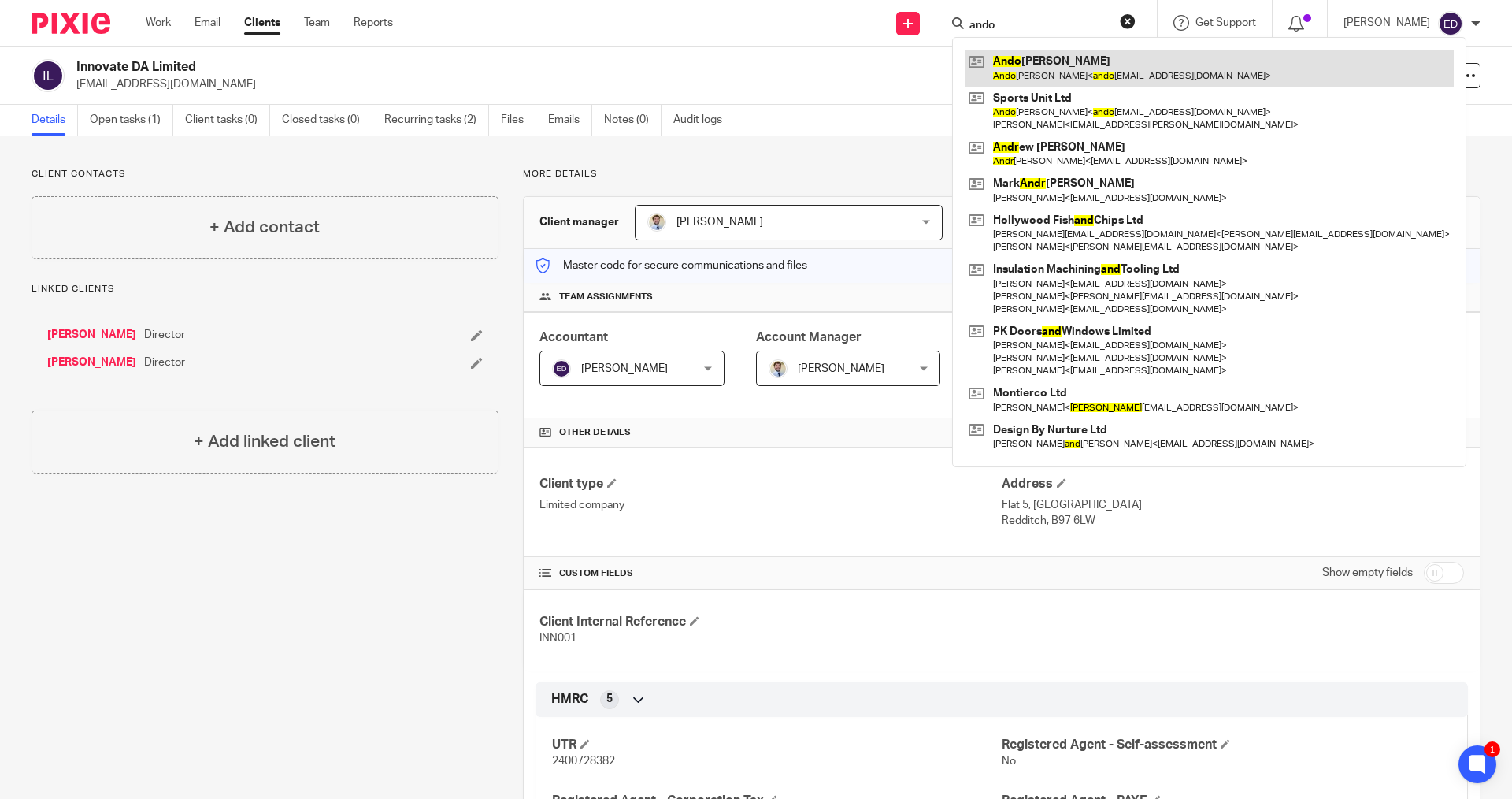
type input "ando"
click at [1032, 59] on link at bounding box center [1209, 68] width 489 height 36
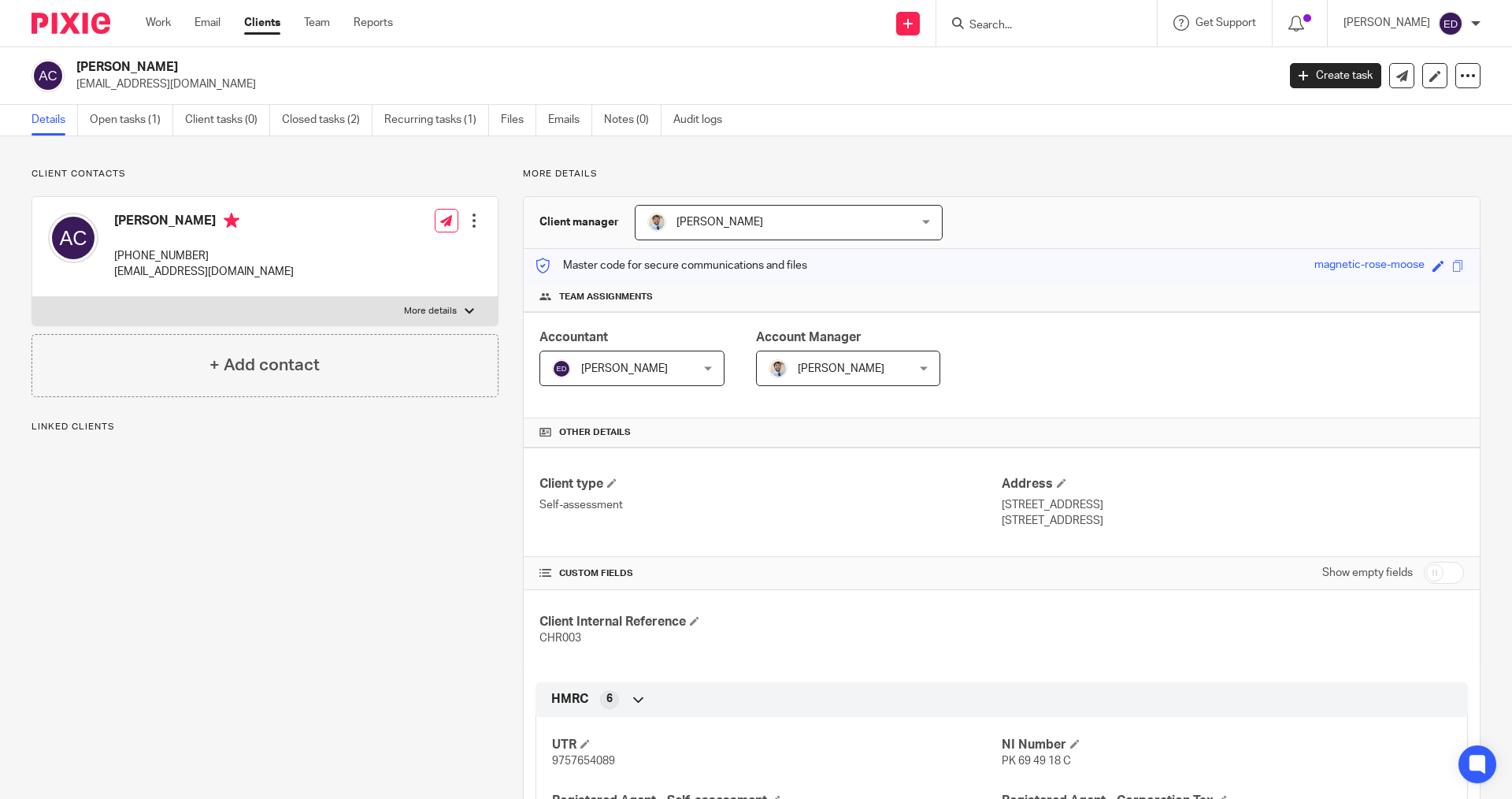
scroll to position [423, 0]
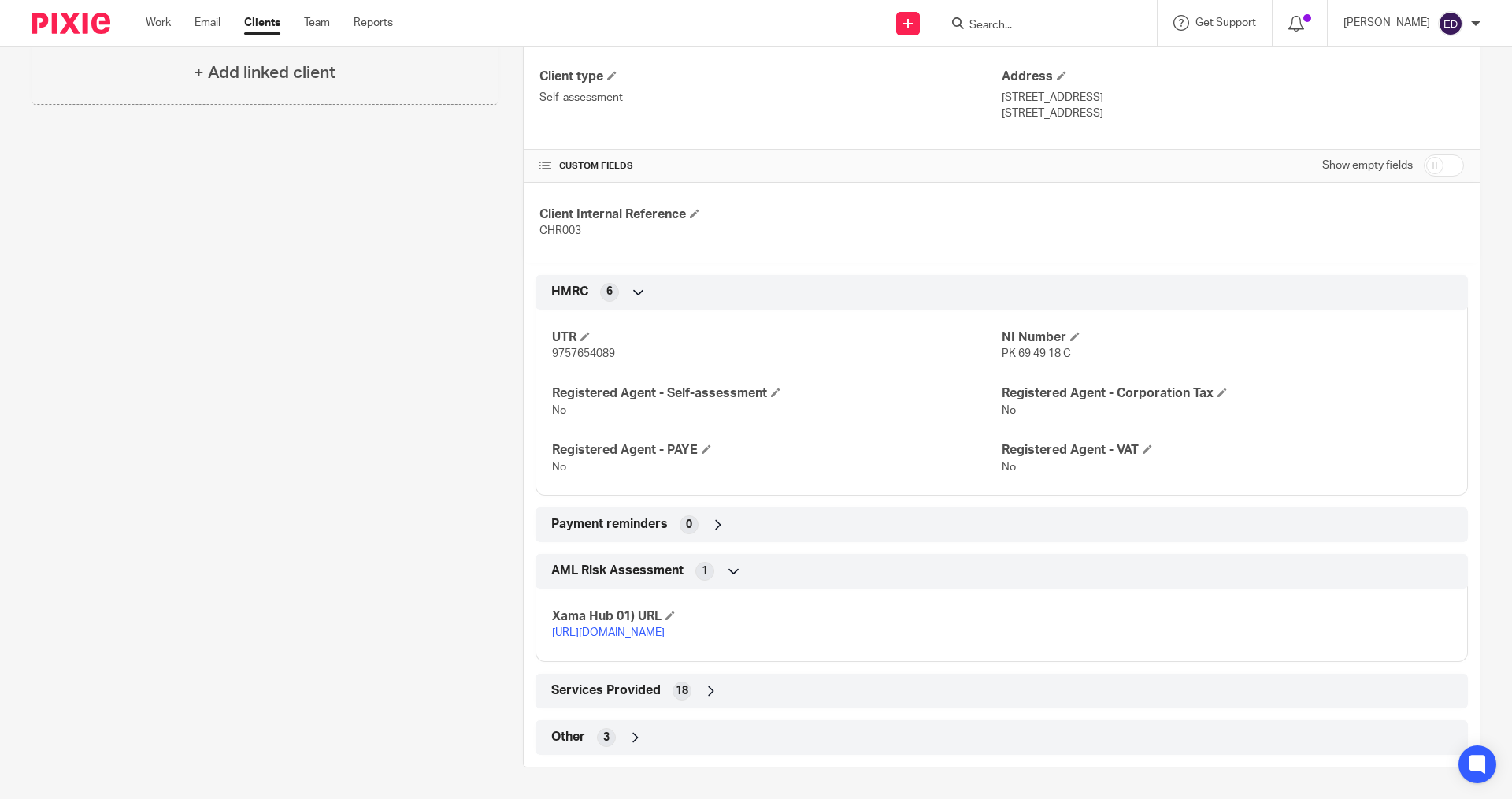
click at [628, 734] on icon at bounding box center [636, 737] width 16 height 16
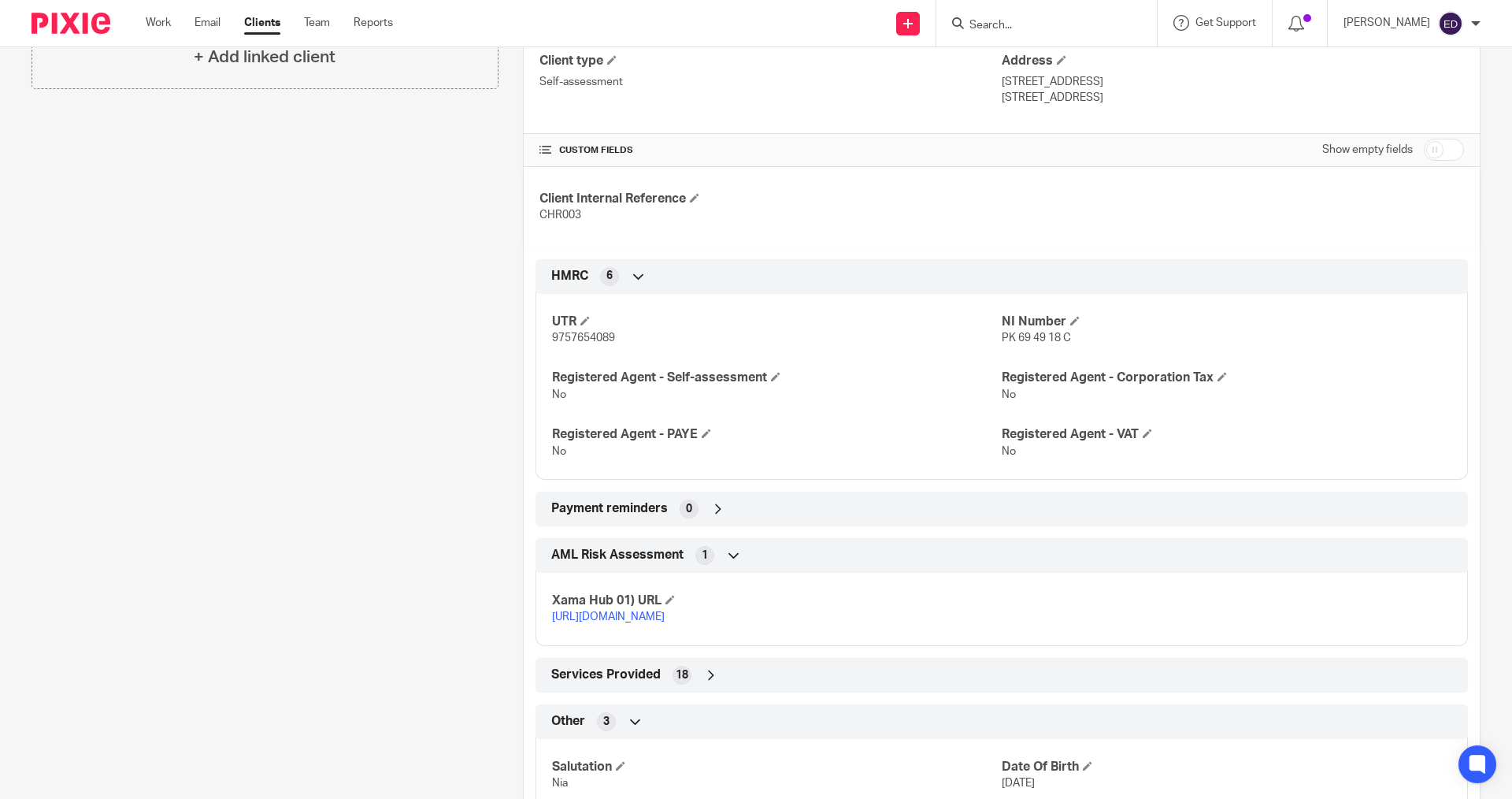
scroll to position [553, 0]
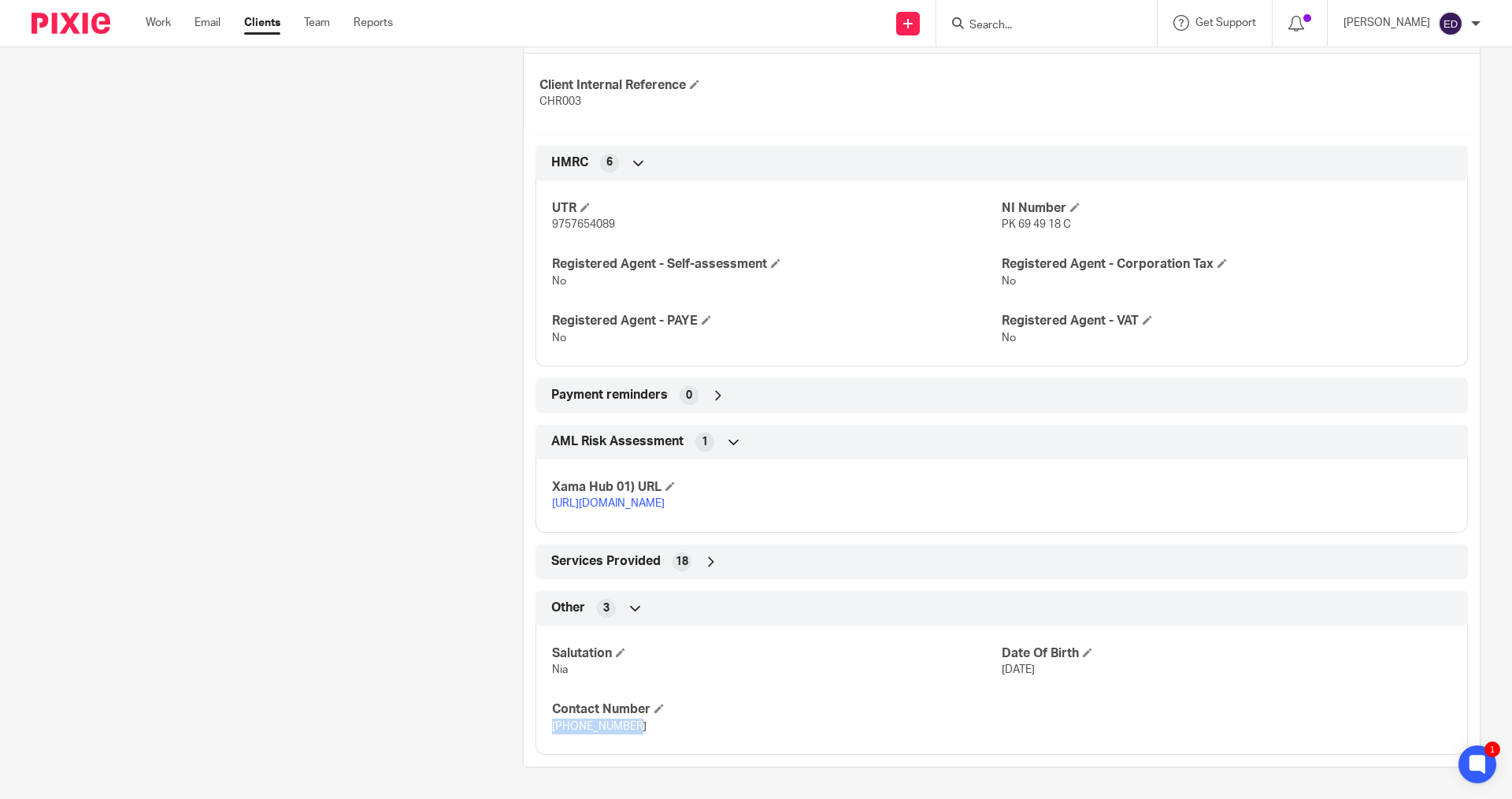
drag, startPoint x: 544, startPoint y: 729, endPoint x: 646, endPoint y: 735, distance: 102.2
click at [646, 735] on div "Salutation Nia Date Of Birth [DATE] Contact Number [PHONE_NUMBER]" at bounding box center [1002, 685] width 932 height 142
copy span "[PHONE_NUMBER]"
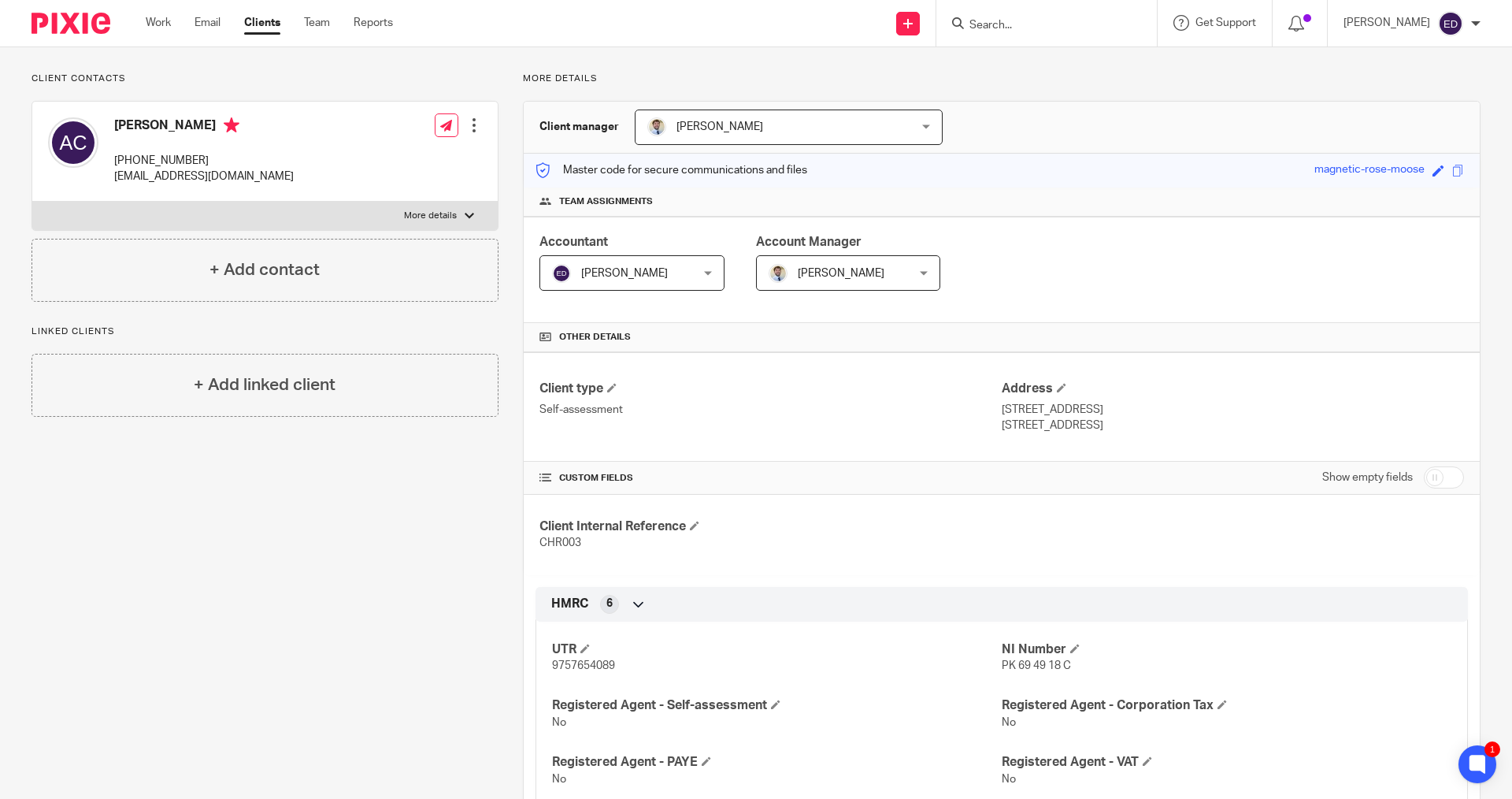
scroll to position [0, 0]
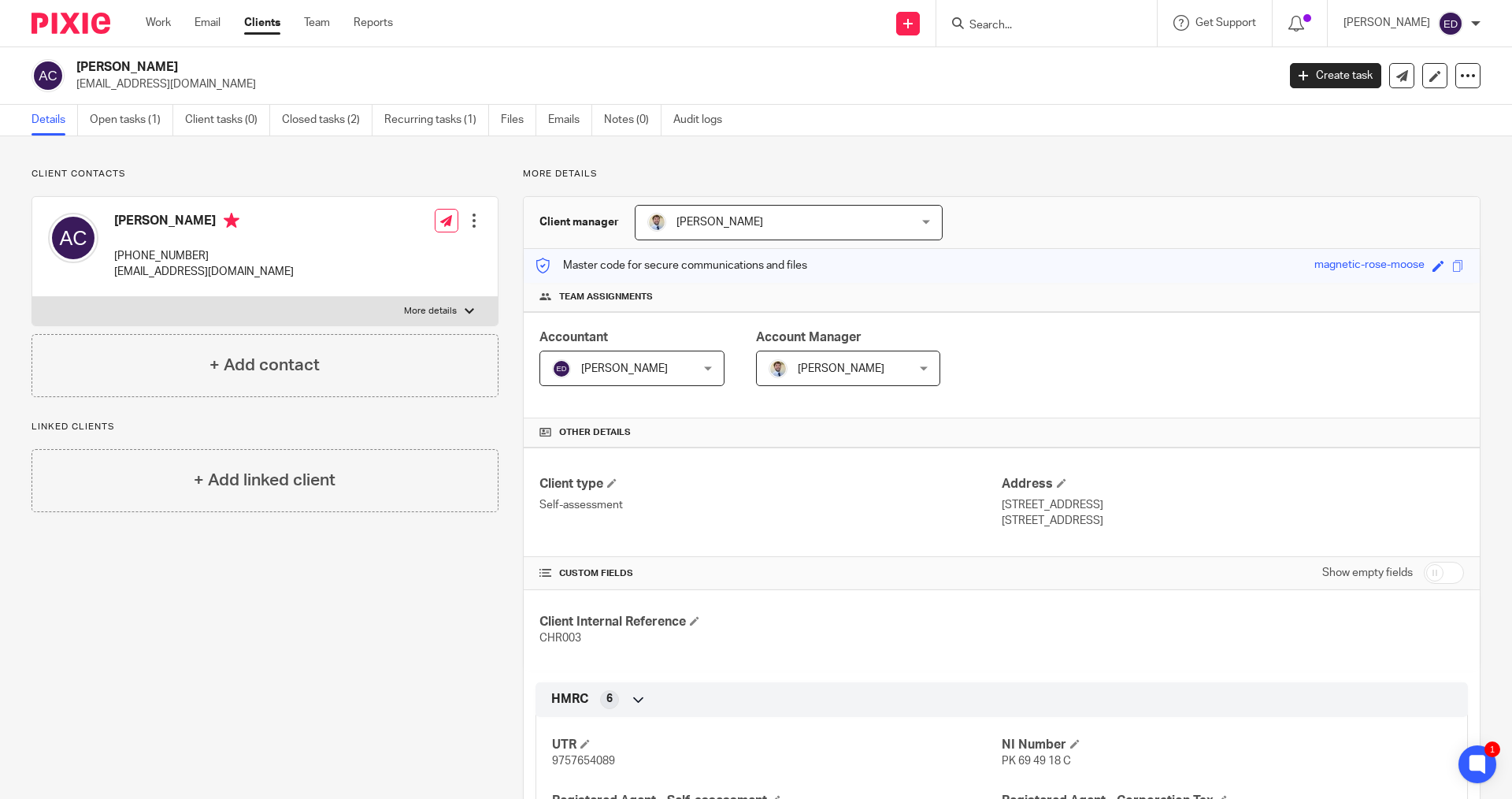
drag, startPoint x: 199, startPoint y: 87, endPoint x: 79, endPoint y: 86, distance: 120.0
click at [79, 86] on p "andonia59@gmail.com" at bounding box center [671, 84] width 1190 height 16
copy p "andonia59@gmail.com"
click at [168, 25] on link "Work" at bounding box center [158, 23] width 25 height 16
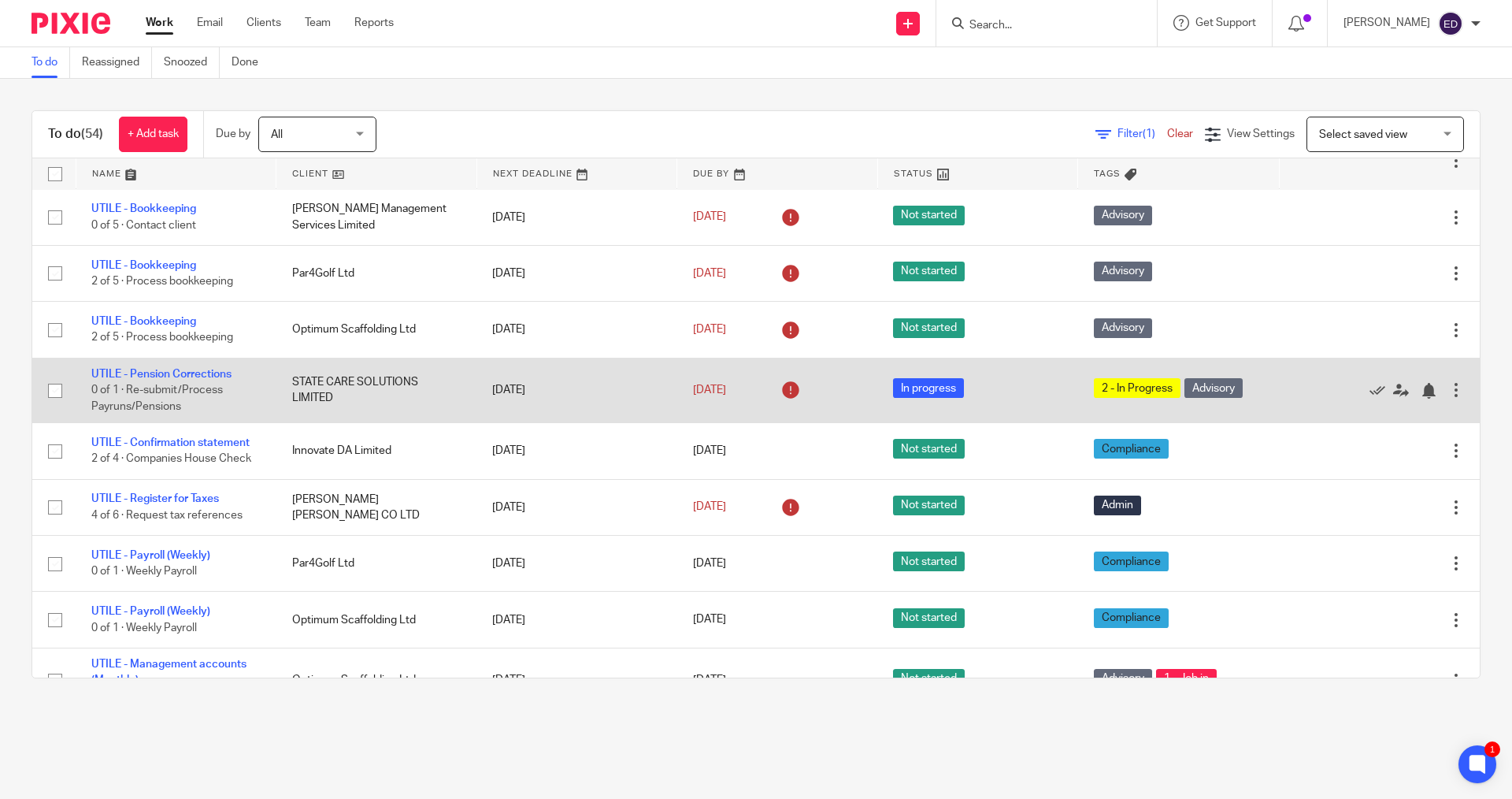
scroll to position [1261, 0]
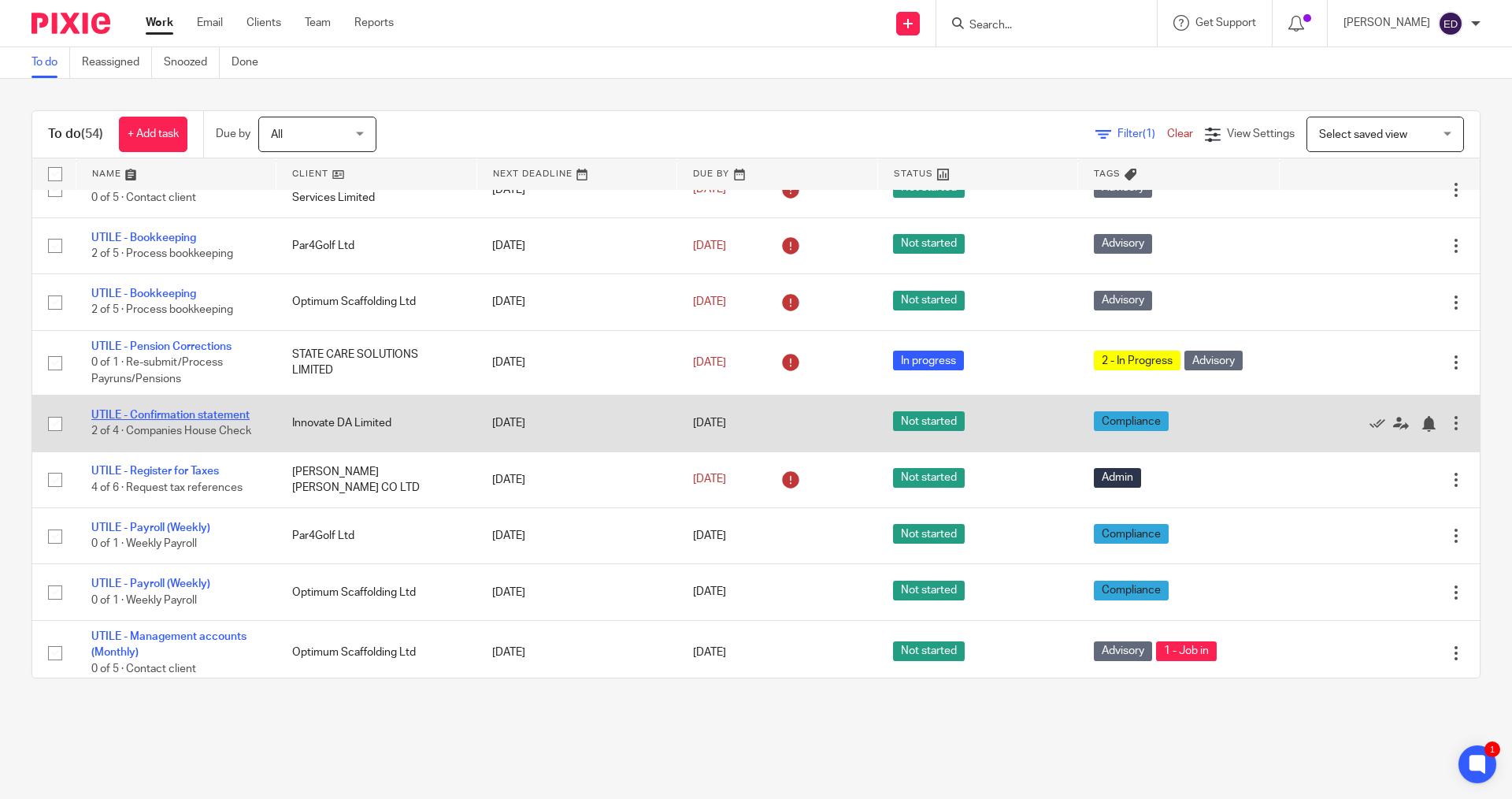
click at [186, 409] on link "UTILE - Confirmation statement" at bounding box center [170, 414] width 158 height 11
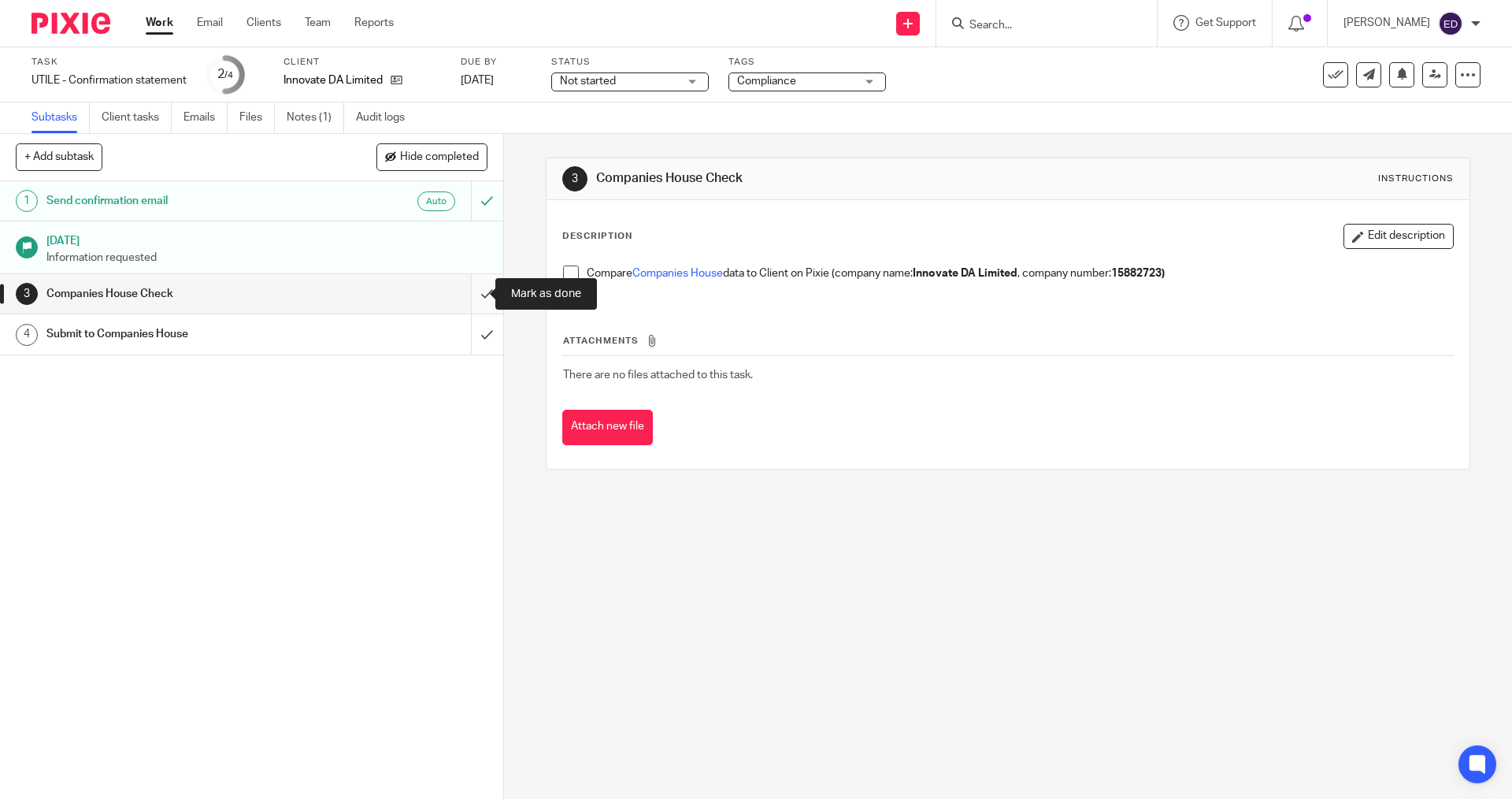
click at [467, 301] on input "submit" at bounding box center [251, 293] width 503 height 40
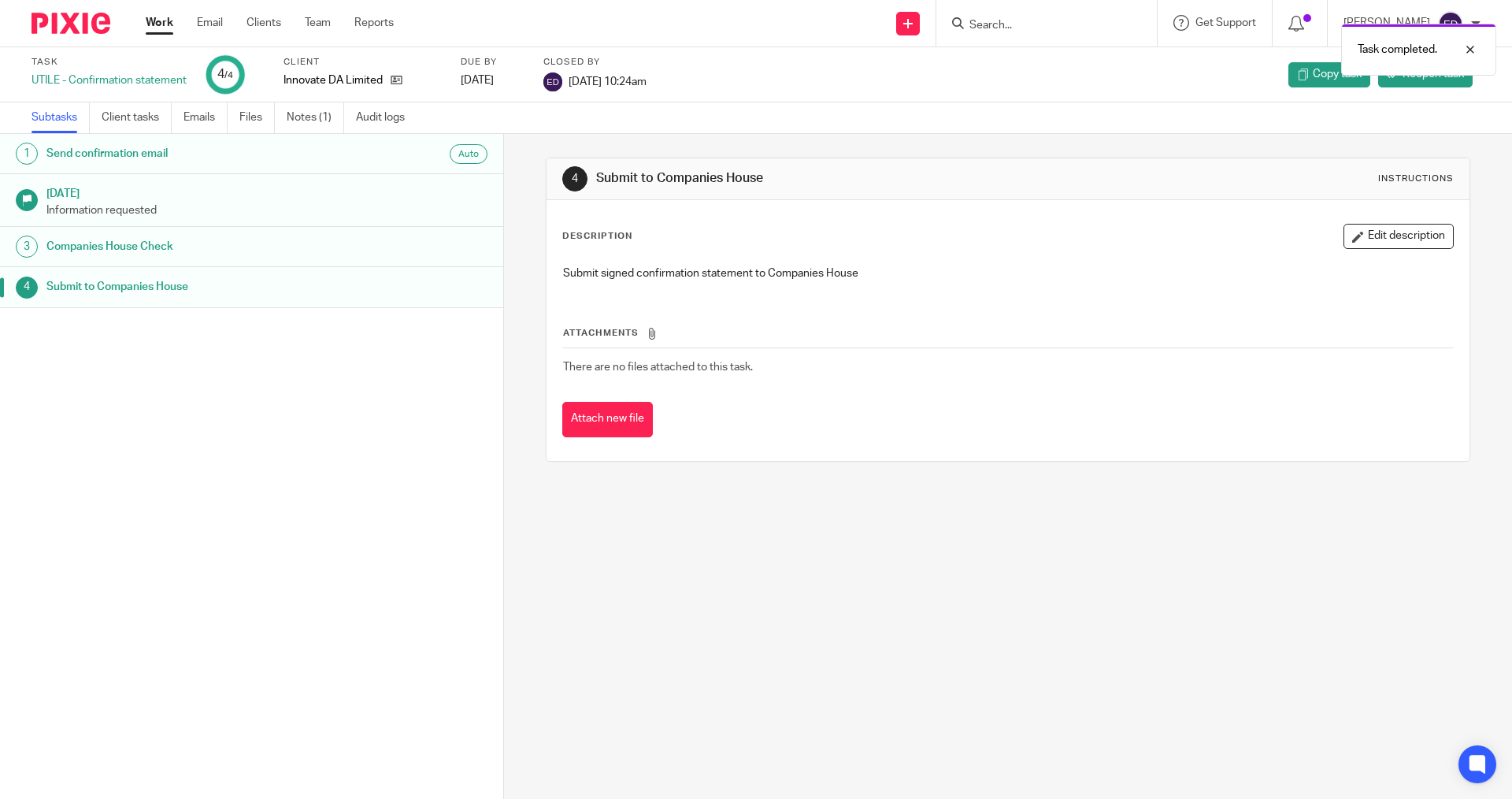
click at [156, 21] on link "Work" at bounding box center [159, 23] width 28 height 16
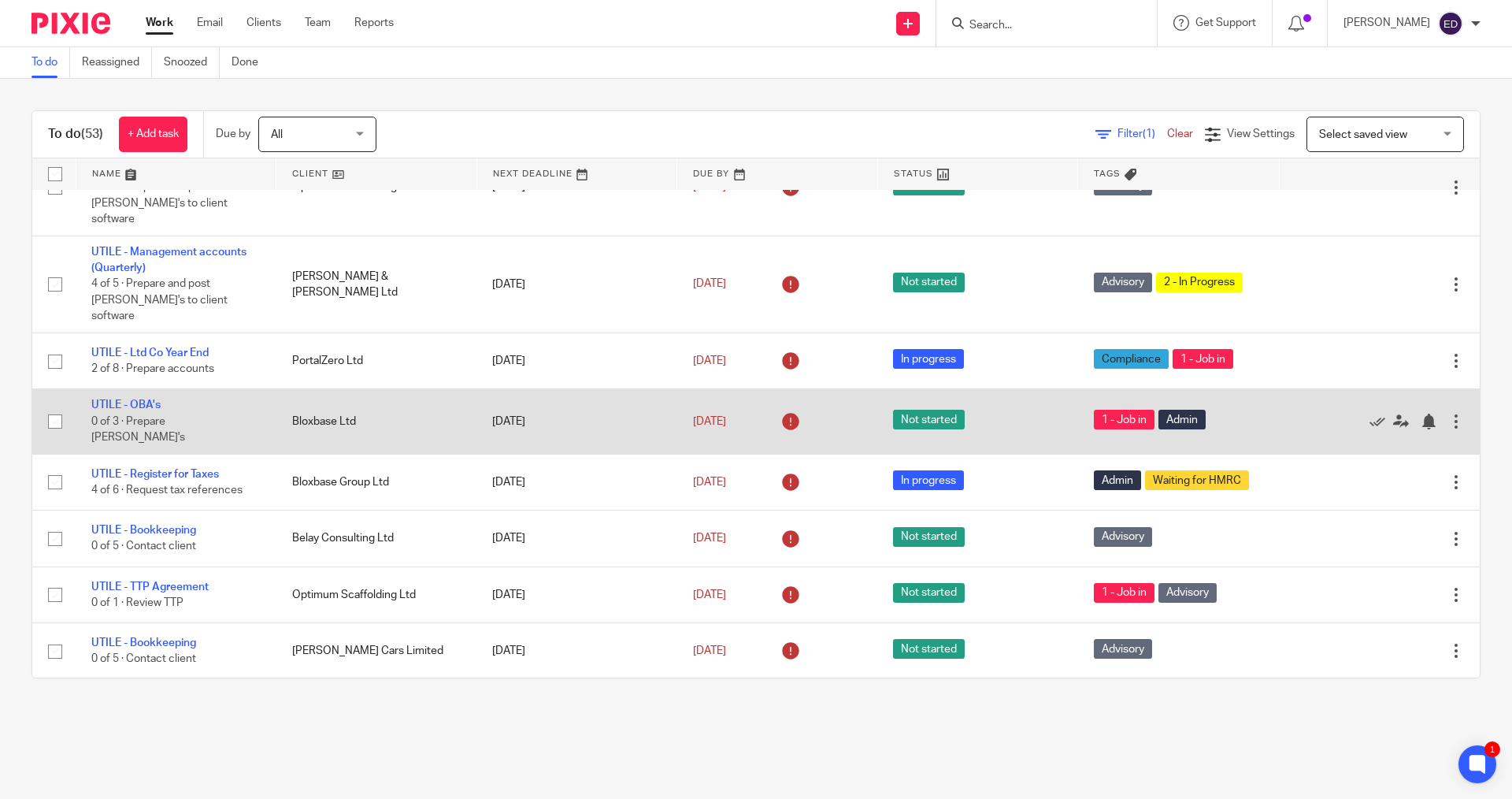
scroll to position [709, 0]
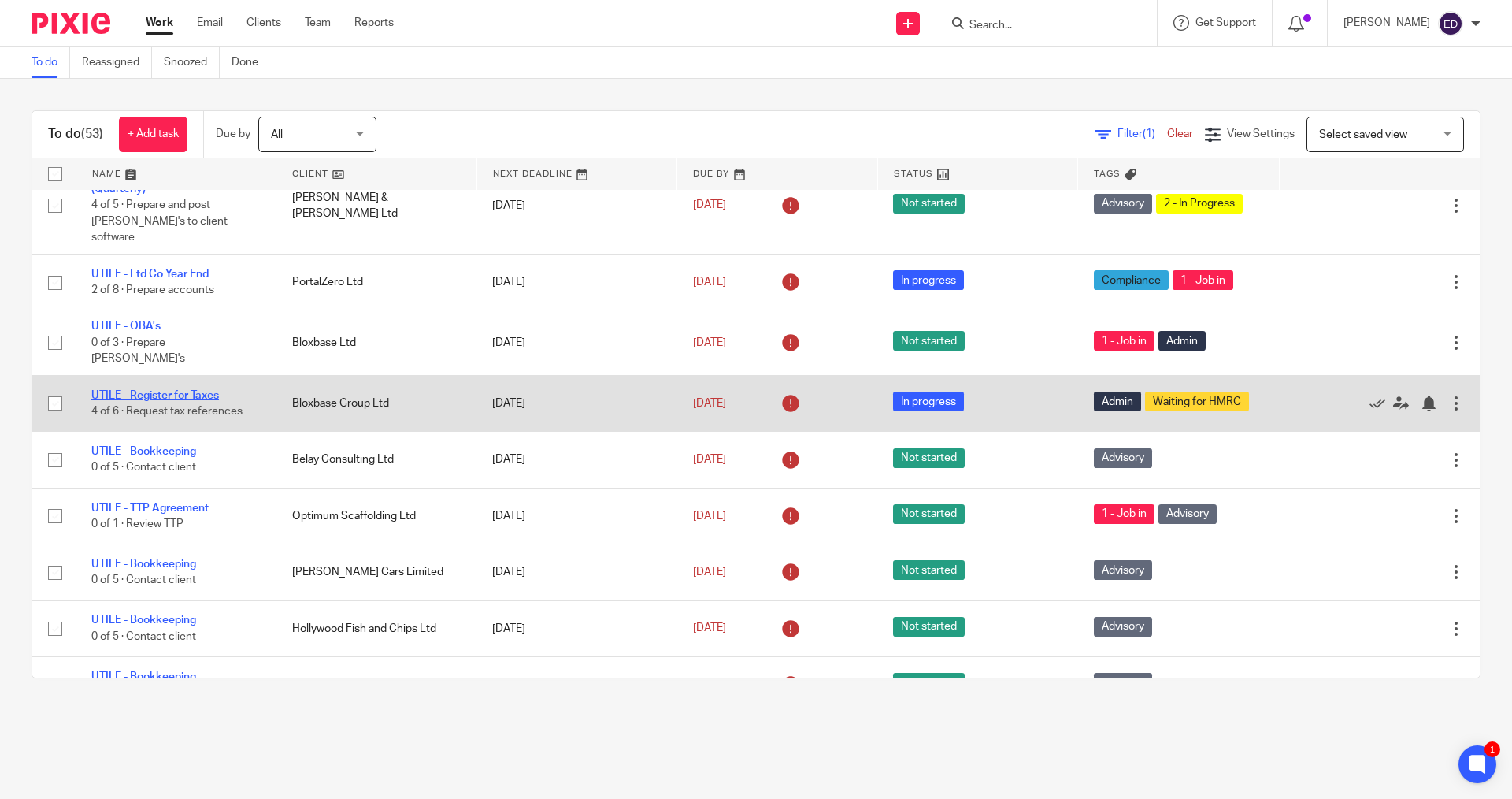
click at [146, 390] on link "UTILE - Register for Taxes" at bounding box center [155, 395] width 128 height 11
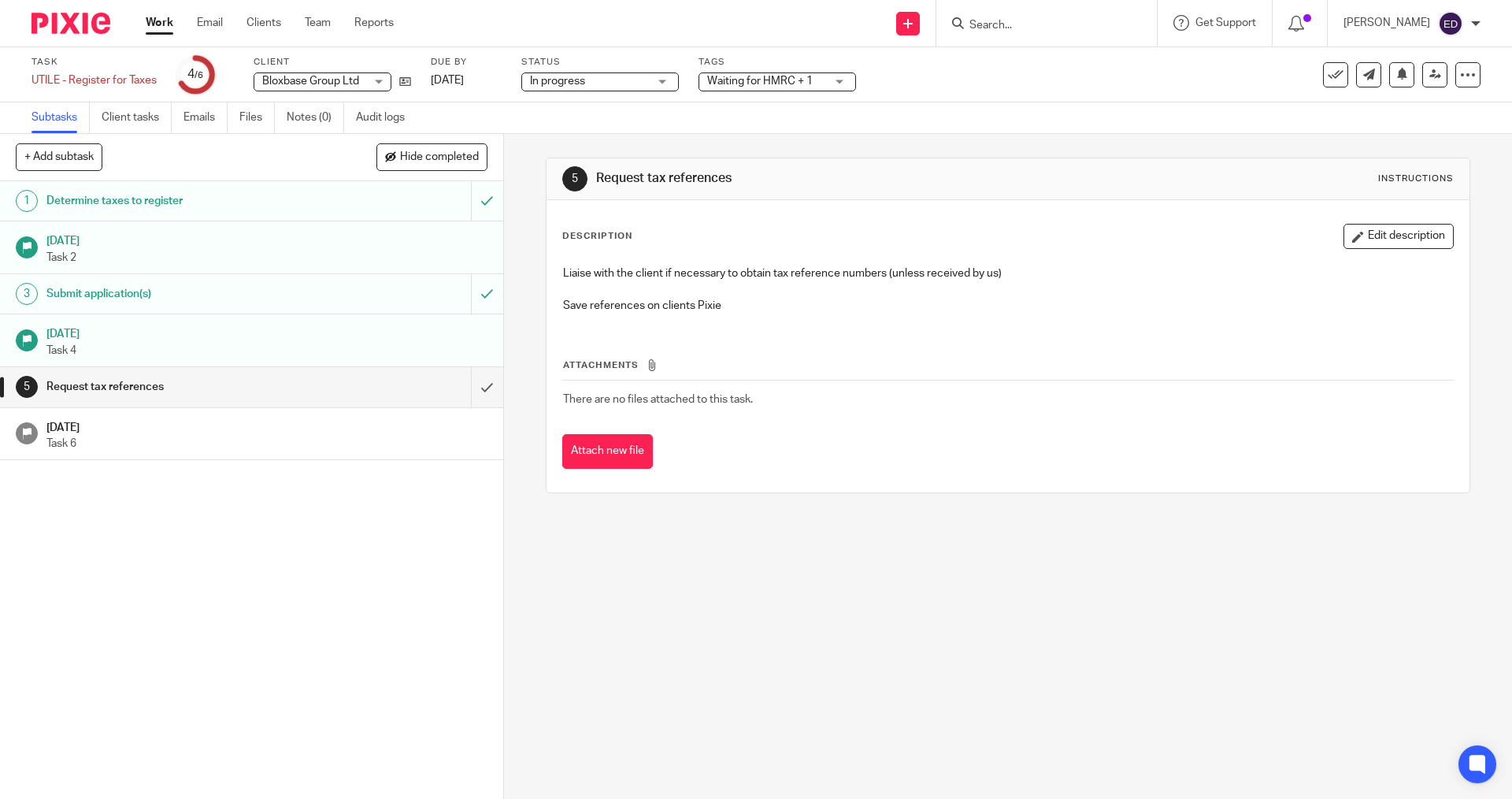
click at [152, 23] on link "Work" at bounding box center [159, 23] width 28 height 16
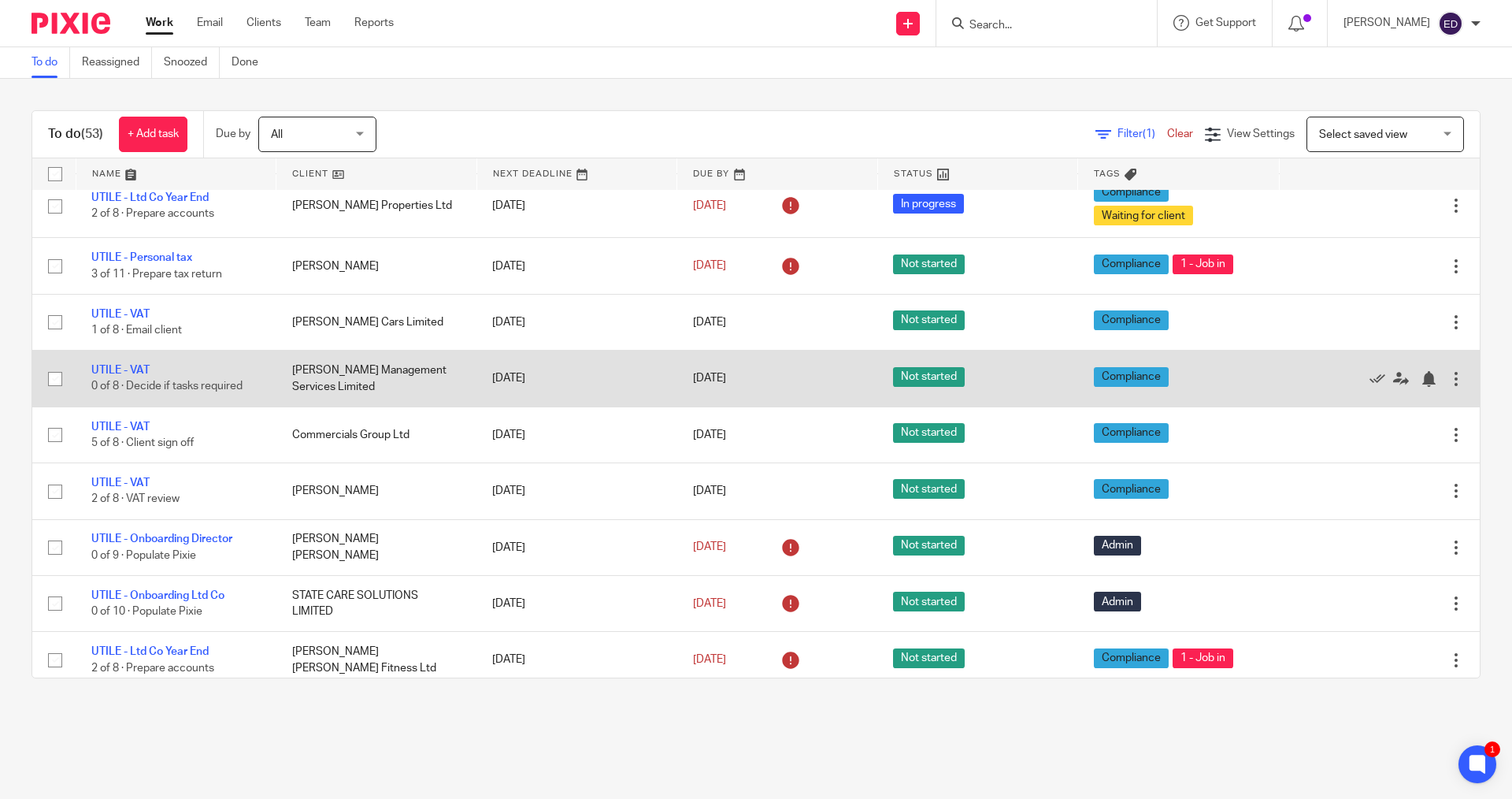
scroll to position [1766, 0]
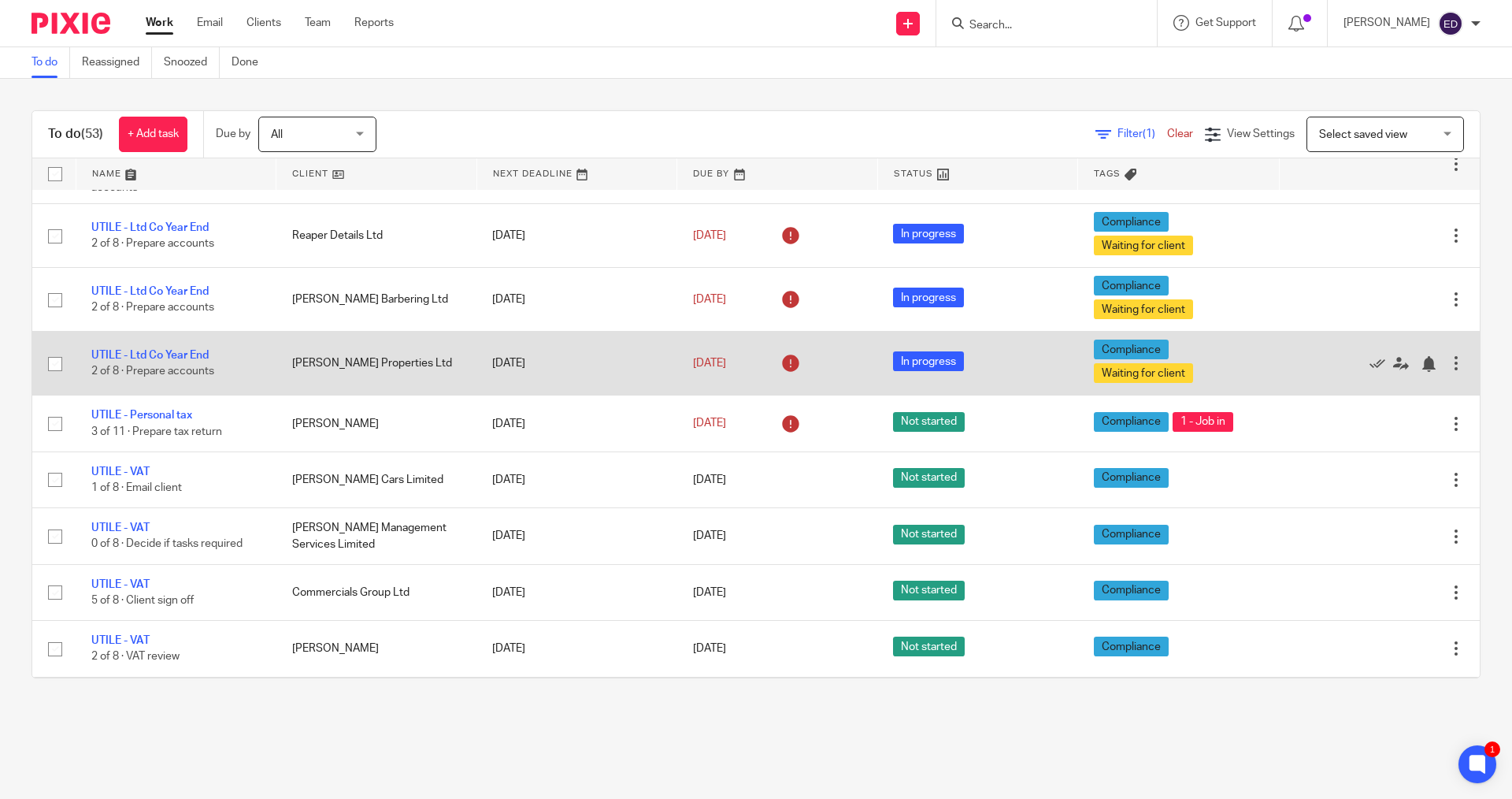
click at [1151, 340] on div "Compliance Waiting for client" at bounding box center [1178, 364] width 170 height 47
click at [154, 350] on link "UTILE - Ltd Co Year End" at bounding box center [150, 355] width 117 height 11
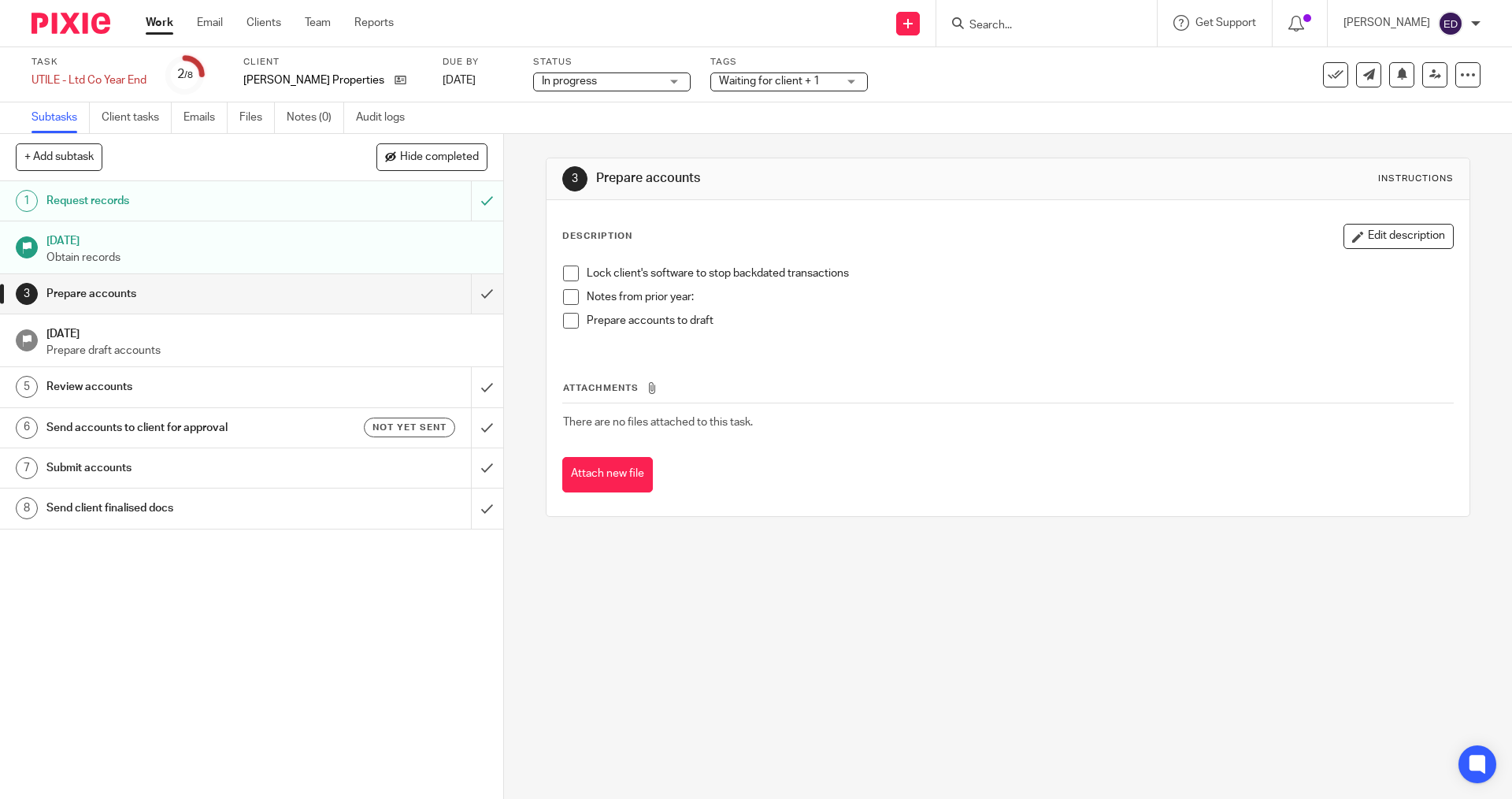
click at [808, 81] on span "Waiting for client + 1" at bounding box center [778, 82] width 118 height 17
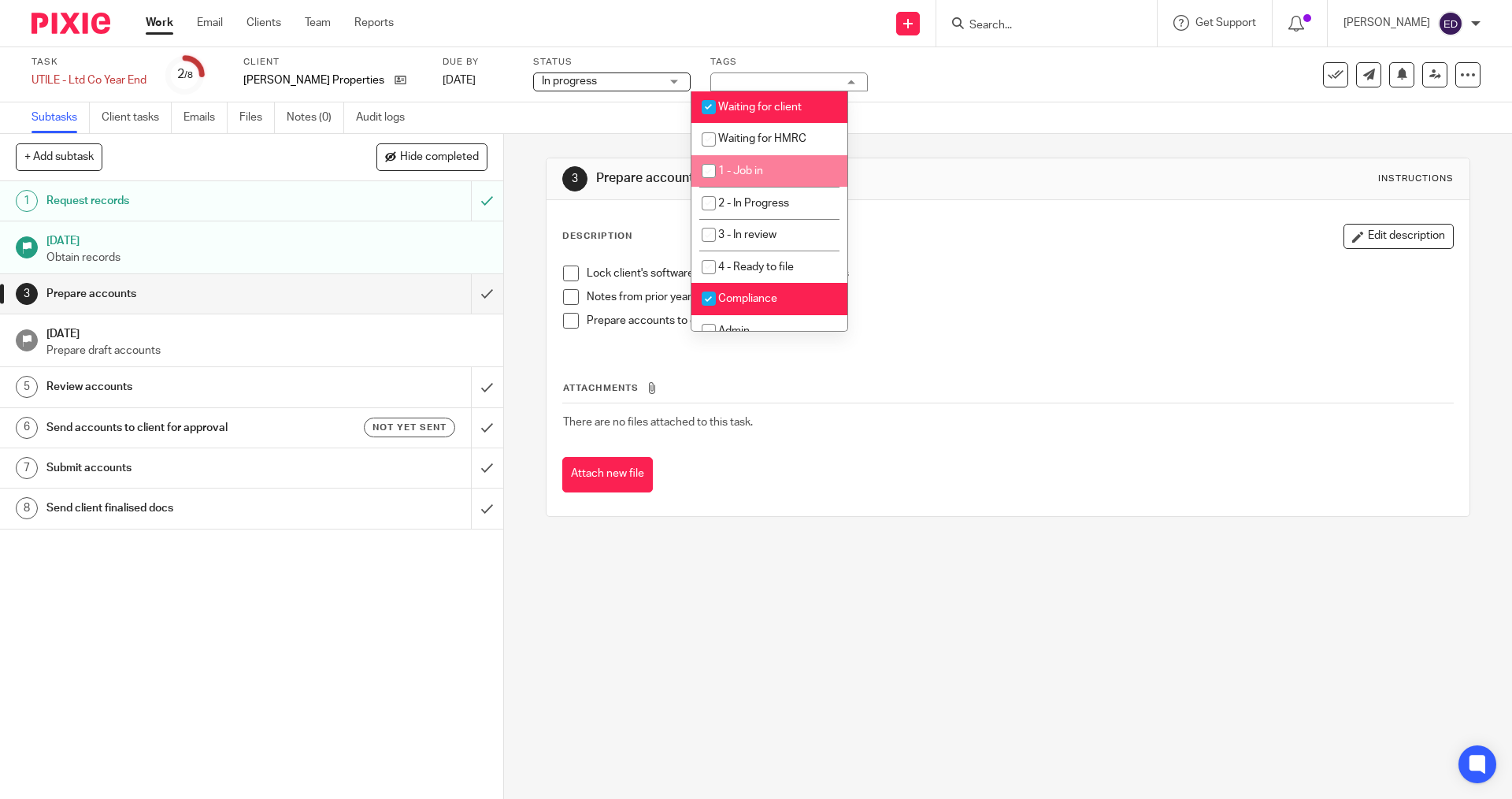
click at [740, 174] on span "1 - Job in" at bounding box center [740, 171] width 45 height 11
checkbox input "true"
click at [761, 108] on span "Waiting for client" at bounding box center [760, 107] width 84 height 11
checkbox input "false"
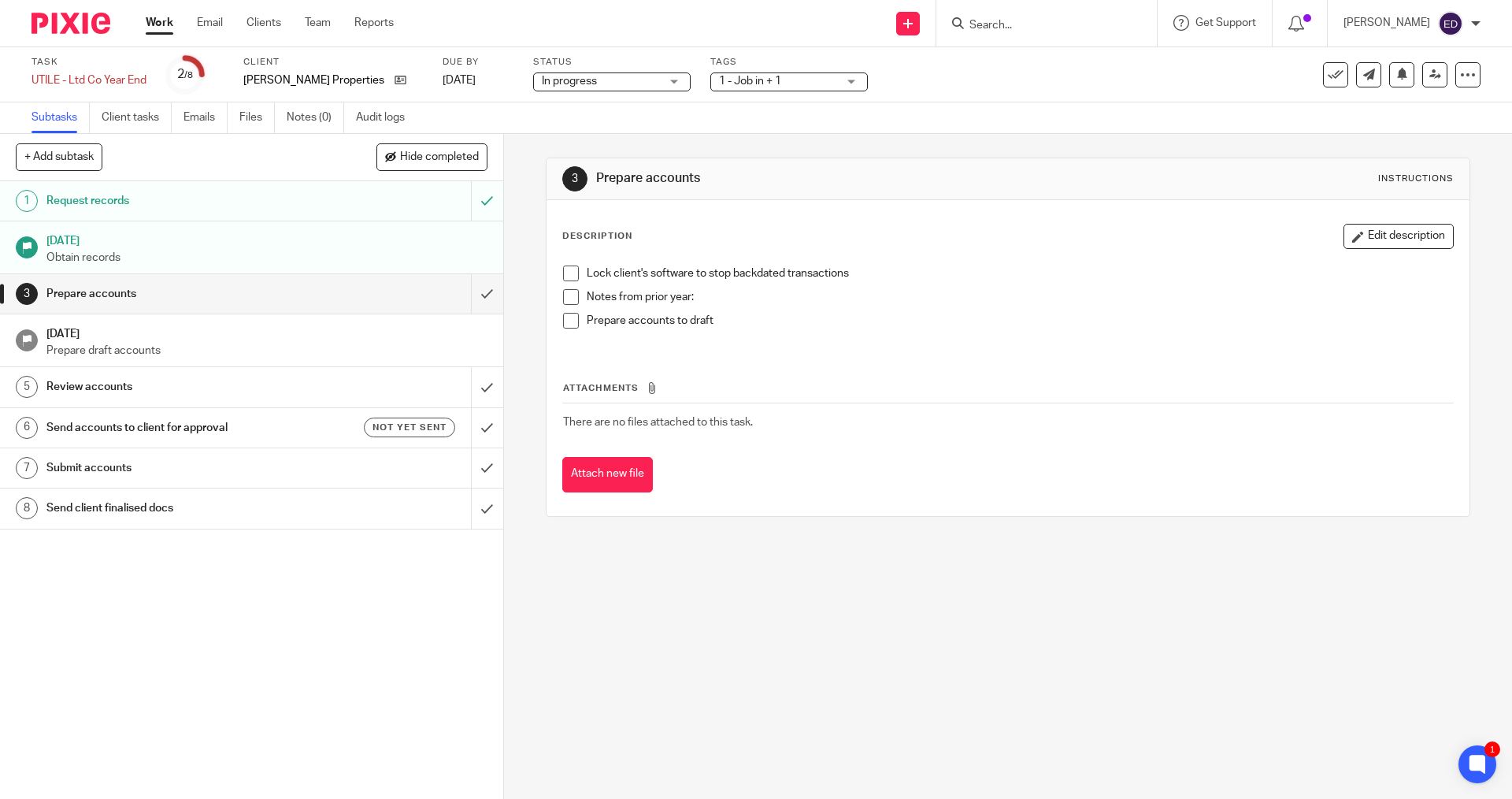
click at [163, 21] on link "Work" at bounding box center [159, 23] width 28 height 16
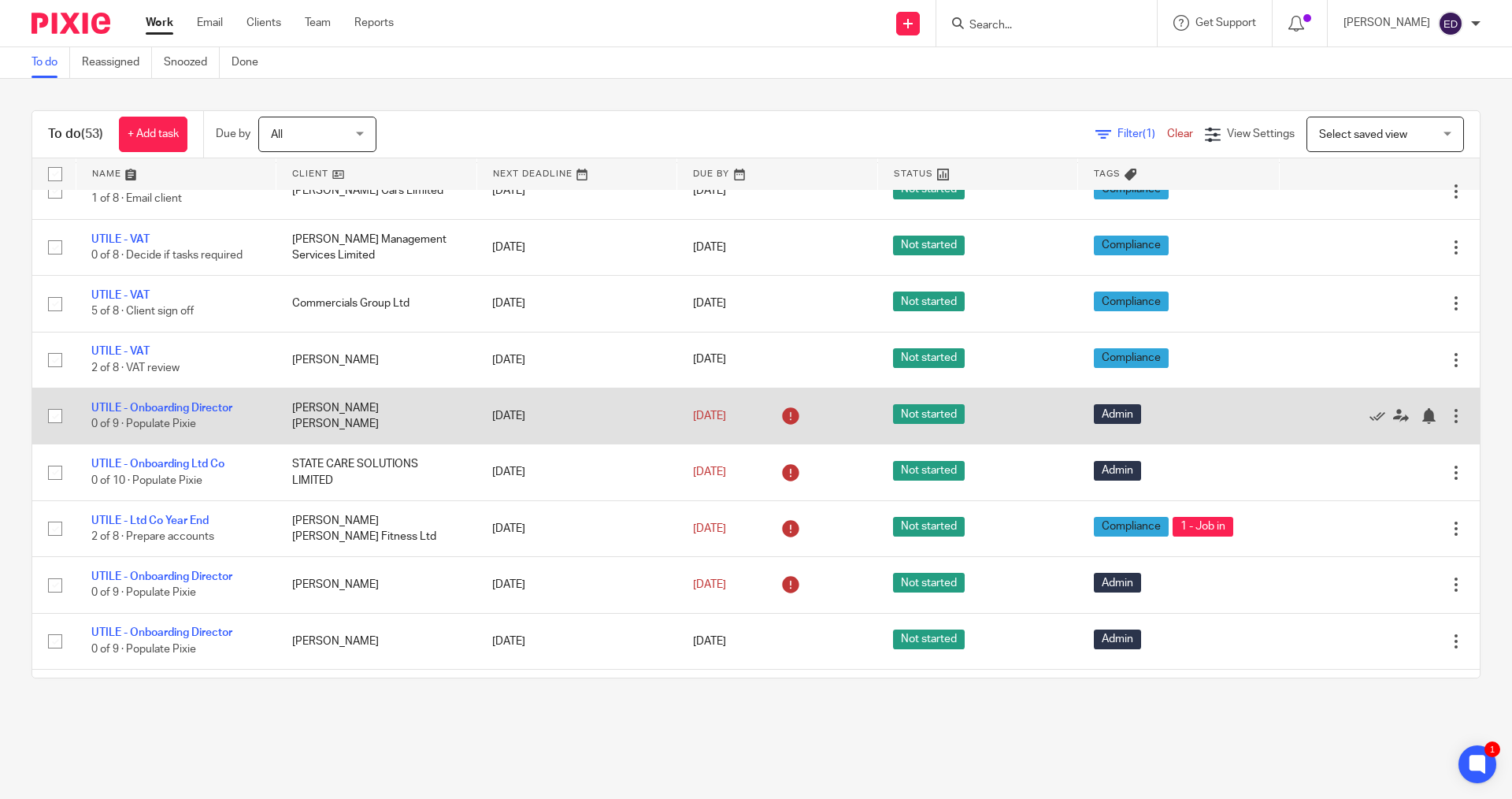
scroll to position [2048, 0]
